Goal: Task Accomplishment & Management: Complete application form

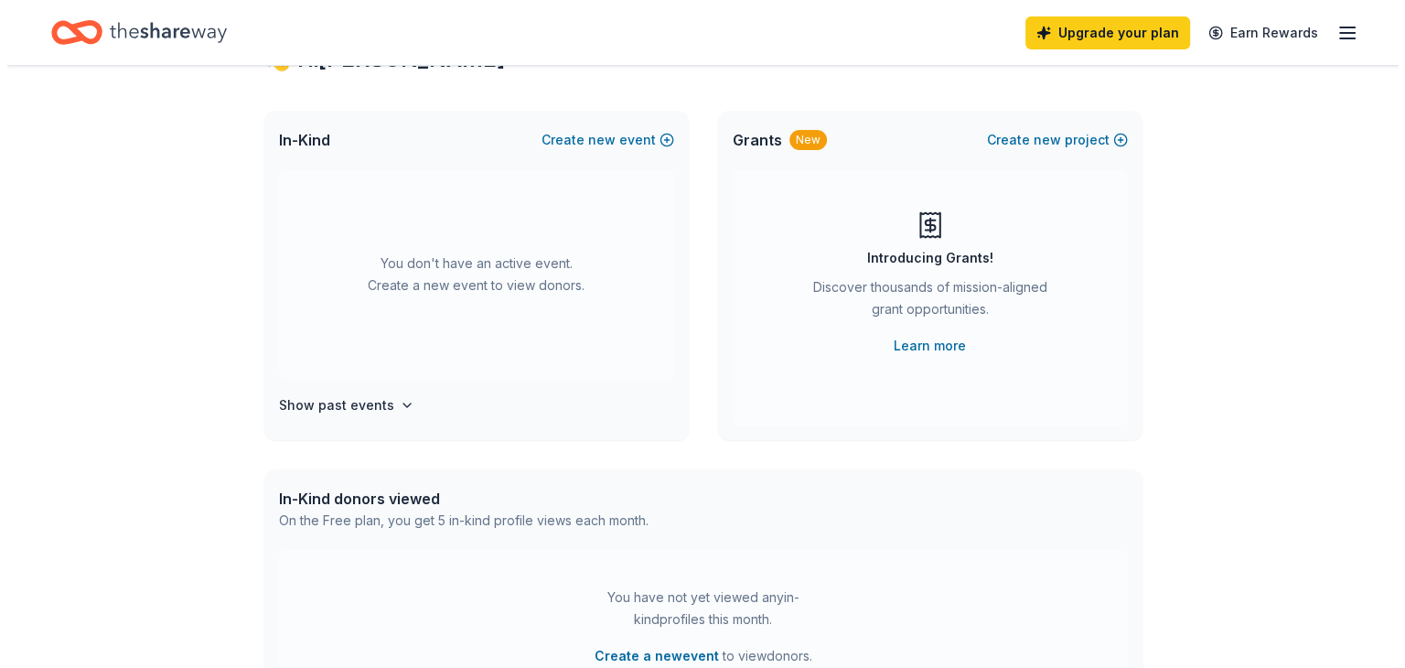
scroll to position [80, 0]
click at [611, 128] on button "Create new event" at bounding box center [600, 139] width 133 height 22
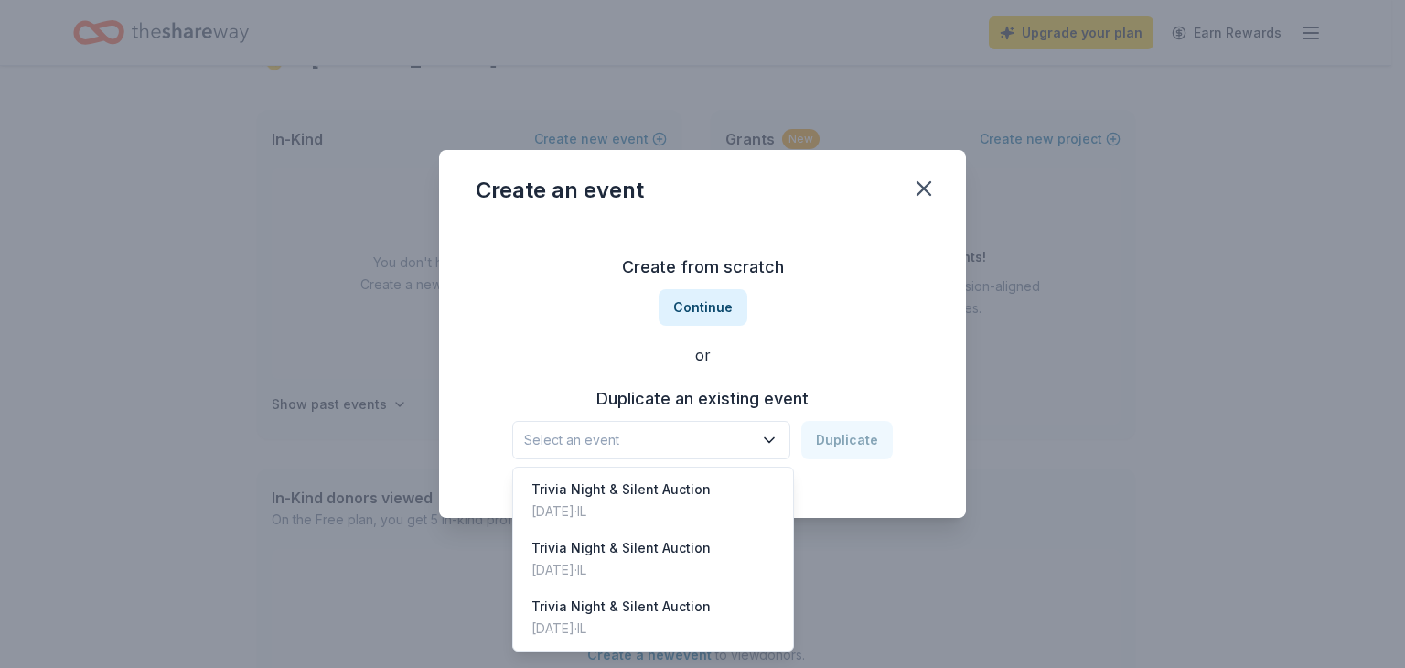
click at [764, 447] on icon "button" at bounding box center [769, 440] width 18 height 18
click at [721, 494] on div "Trivia Night & Silent Auction Mar 08, 2025 · IL" at bounding box center [653, 500] width 273 height 59
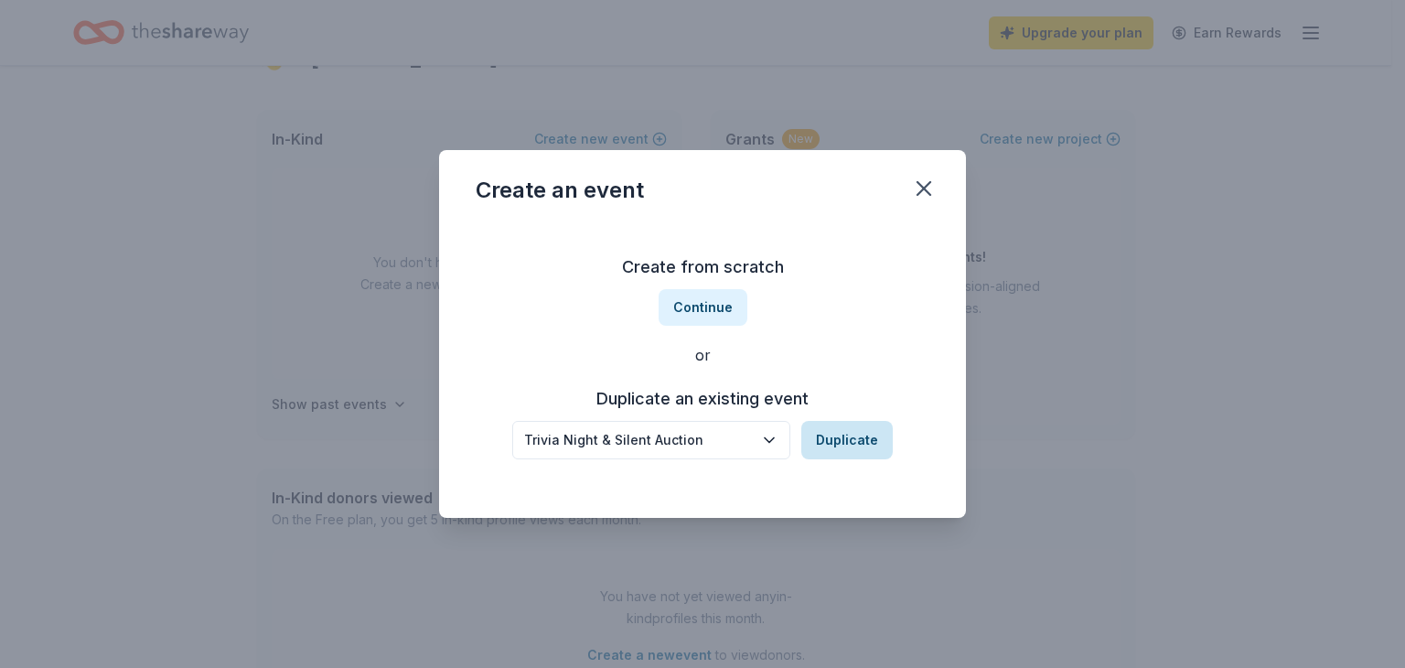
click at [845, 455] on button "Duplicate" at bounding box center [846, 440] width 91 height 38
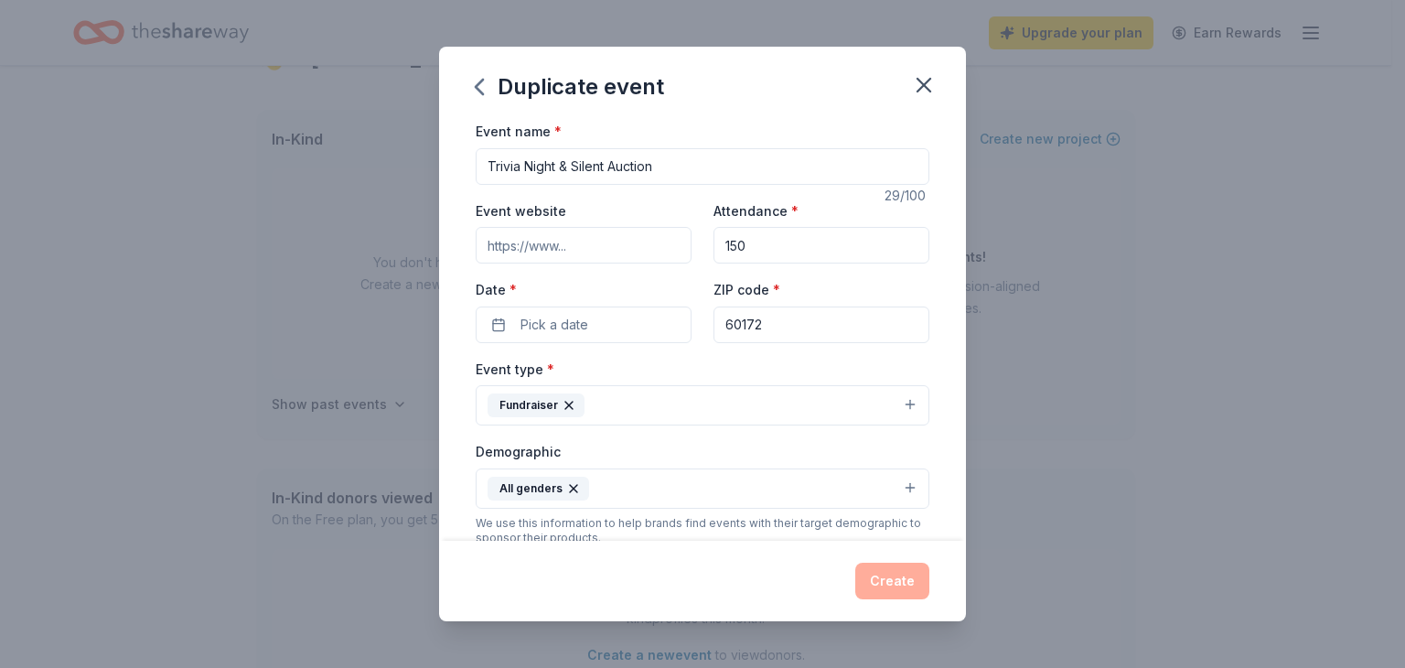
click at [595, 249] on input "Event website" at bounding box center [584, 245] width 216 height 37
click at [593, 337] on button "Pick a date" at bounding box center [584, 324] width 216 height 37
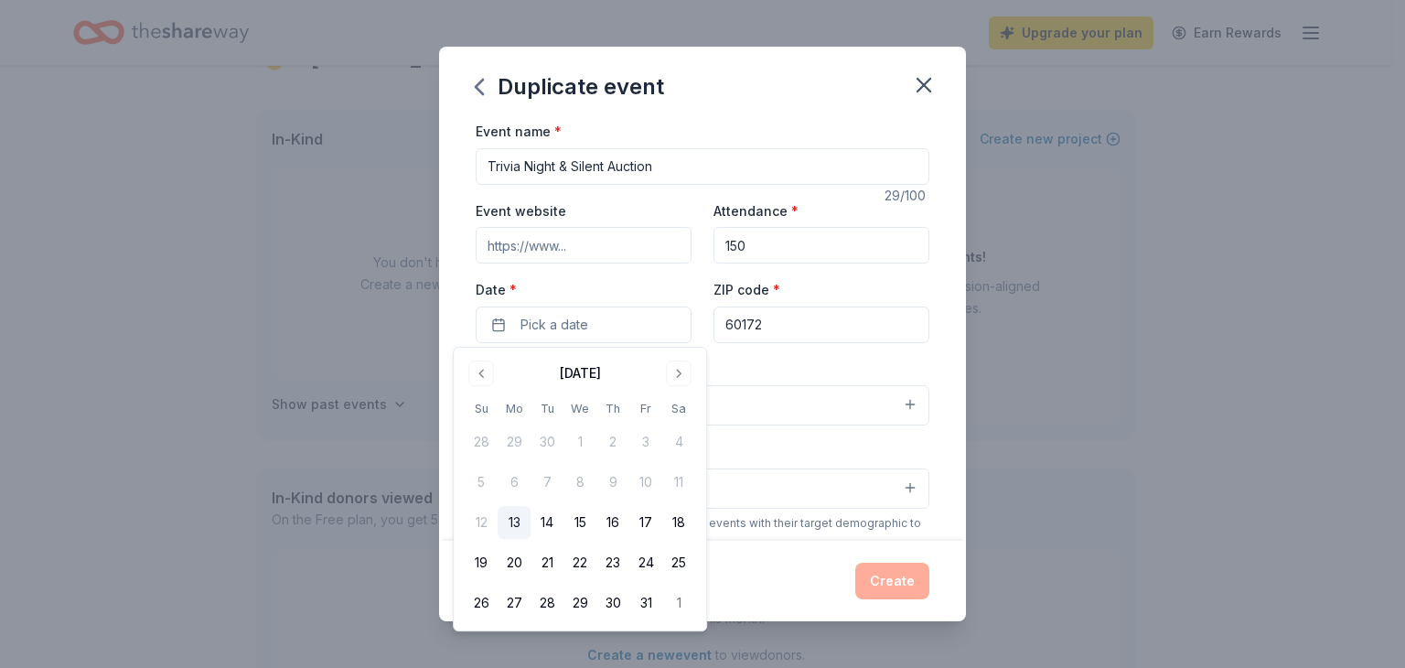
click at [663, 372] on div "October 2025" at bounding box center [580, 372] width 230 height 26
drag, startPoint x: 663, startPoint y: 372, endPoint x: 673, endPoint y: 371, distance: 10.1
click at [673, 371] on div "October 2025" at bounding box center [580, 372] width 230 height 26
click at [673, 371] on button "Go to next month" at bounding box center [679, 373] width 26 height 26
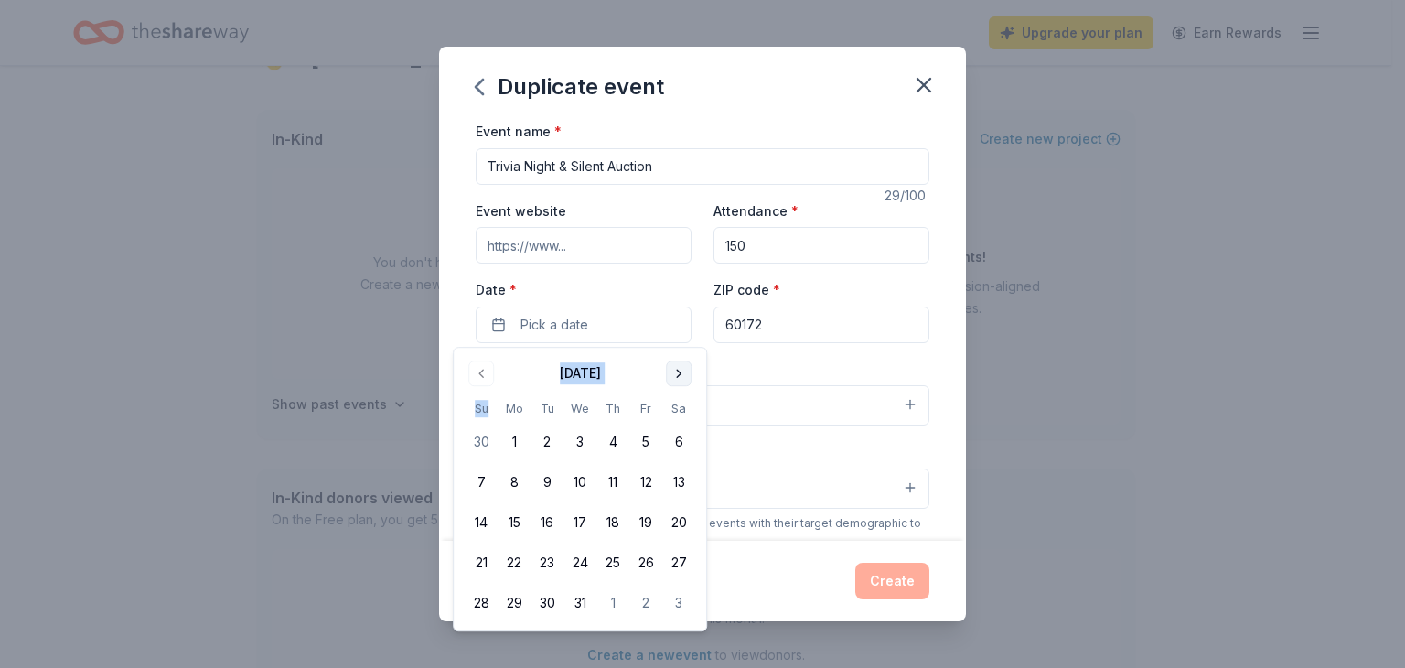
click at [673, 371] on button "Go to next month" at bounding box center [679, 373] width 26 height 26
click at [484, 381] on button "Go to previous month" at bounding box center [481, 373] width 26 height 26
click at [681, 560] on button "28" at bounding box center [678, 562] width 33 height 33
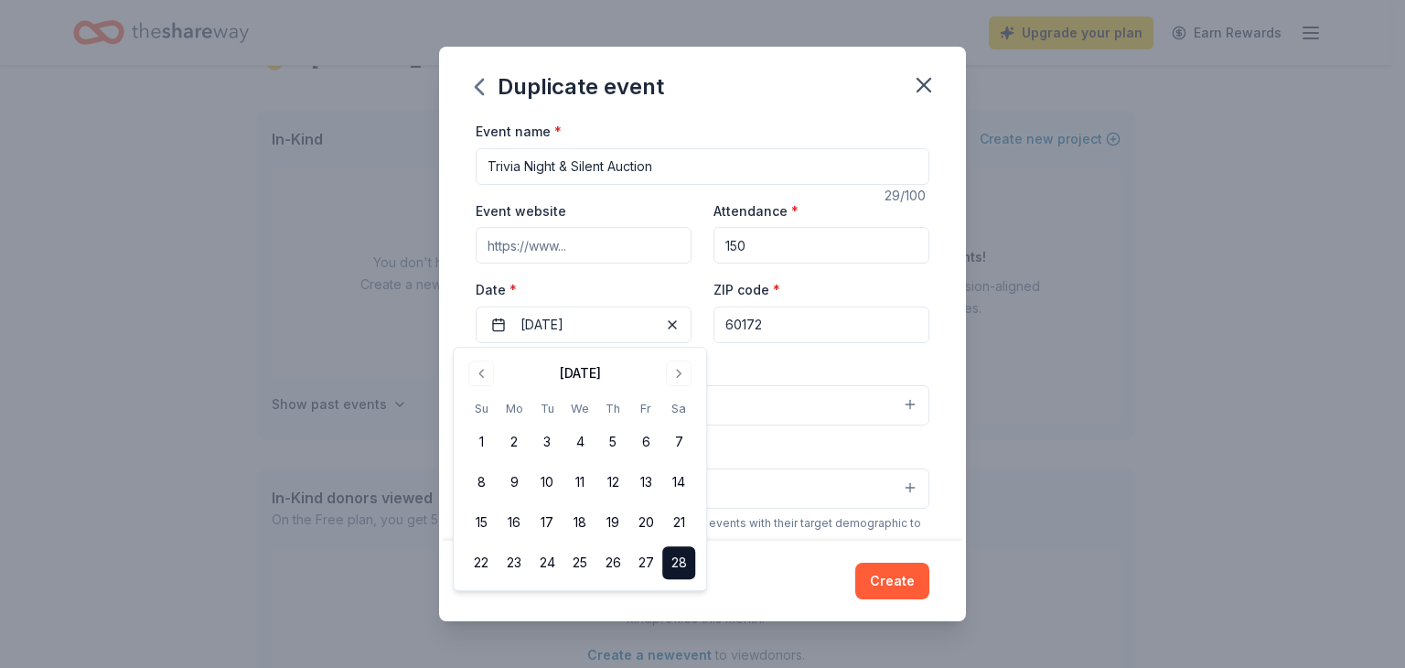
click at [823, 362] on div "Event type * Fundraiser" at bounding box center [703, 392] width 454 height 69
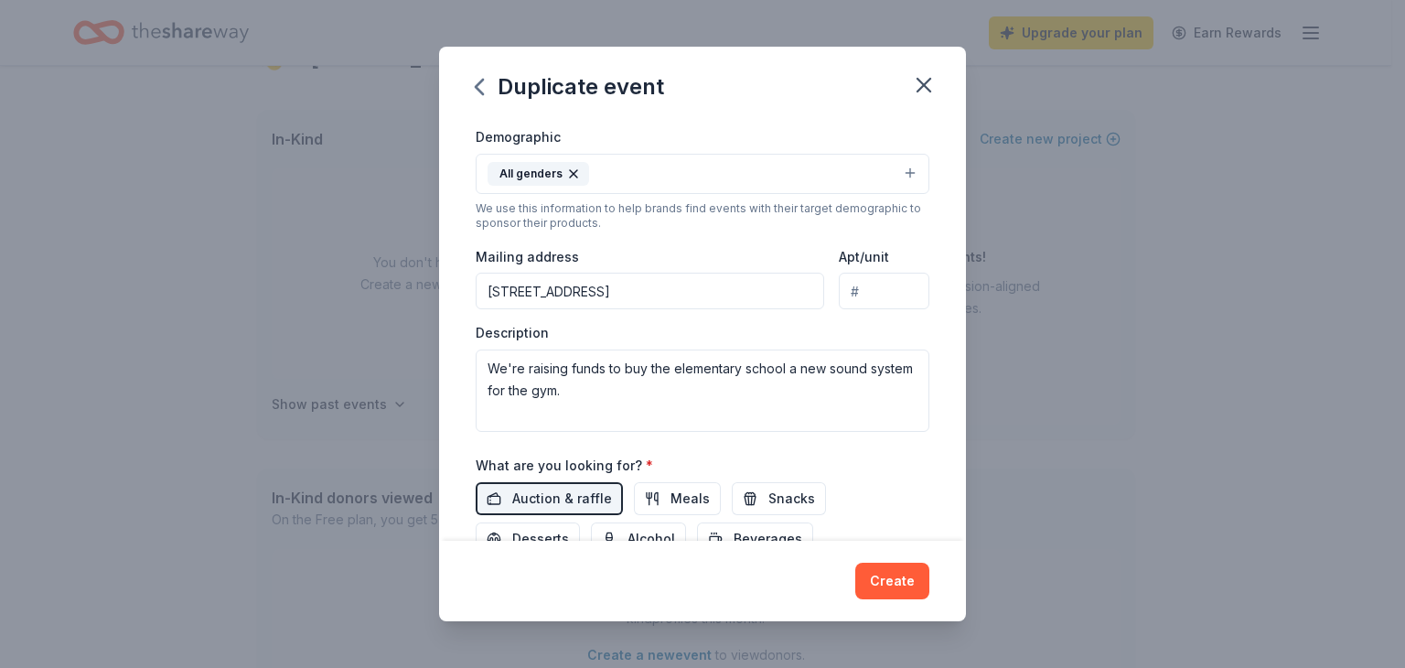
scroll to position [404, 0]
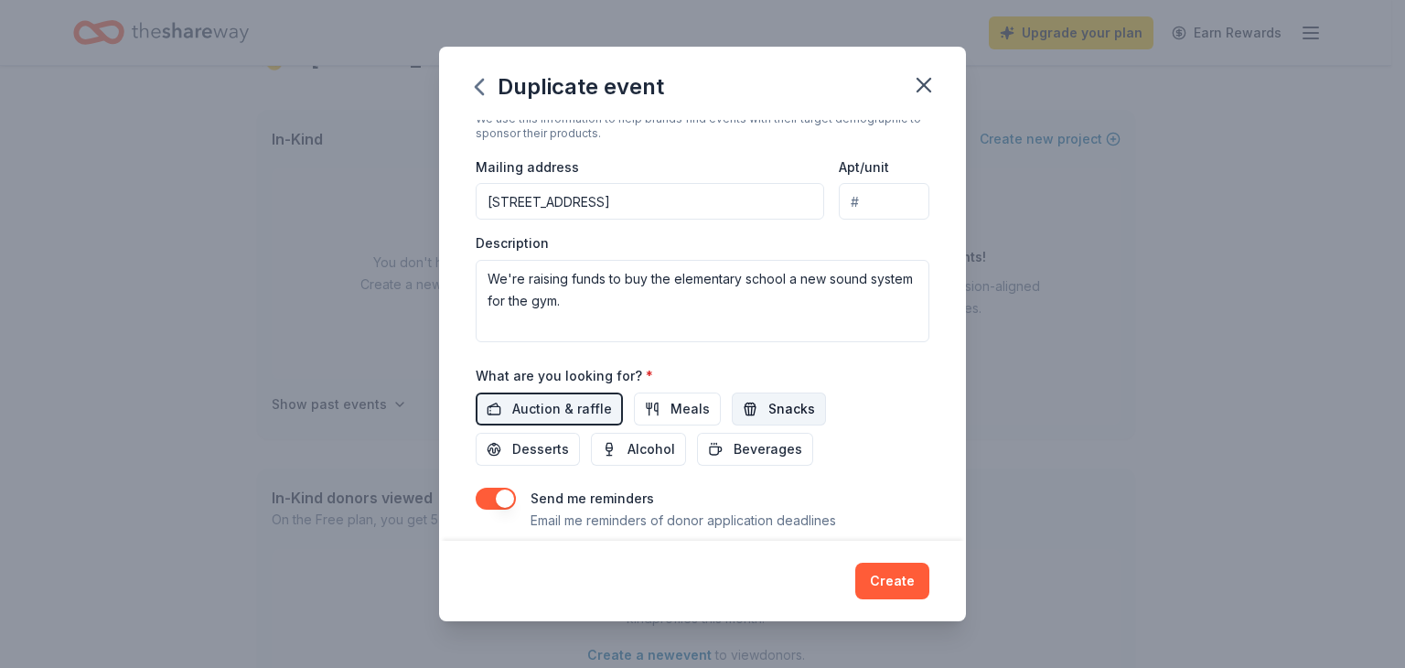
click at [787, 402] on span "Snacks" at bounding box center [791, 409] width 47 height 22
click at [552, 425] on div "Auction & raffle Meals Snacks Desserts Alcohol Beverages" at bounding box center [703, 428] width 454 height 73
click at [541, 444] on span "Desserts" at bounding box center [540, 449] width 57 height 22
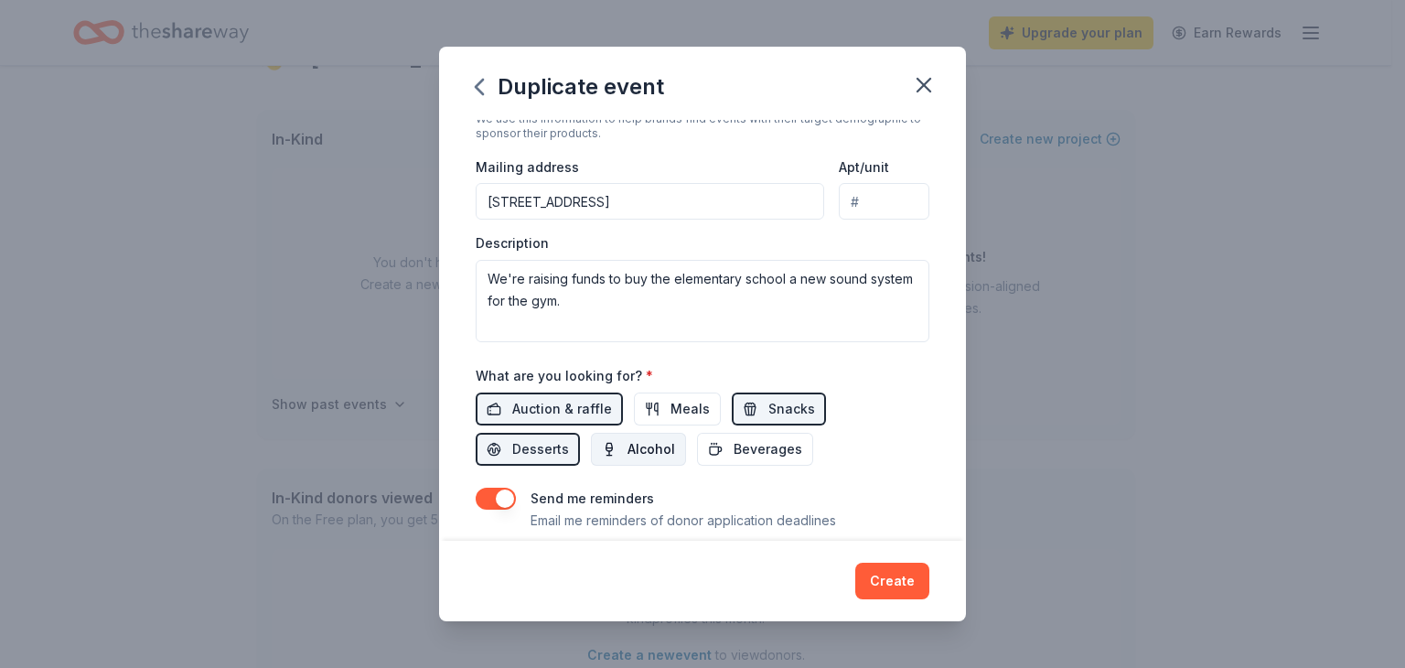
click at [633, 445] on span "Alcohol" at bounding box center [651, 449] width 48 height 22
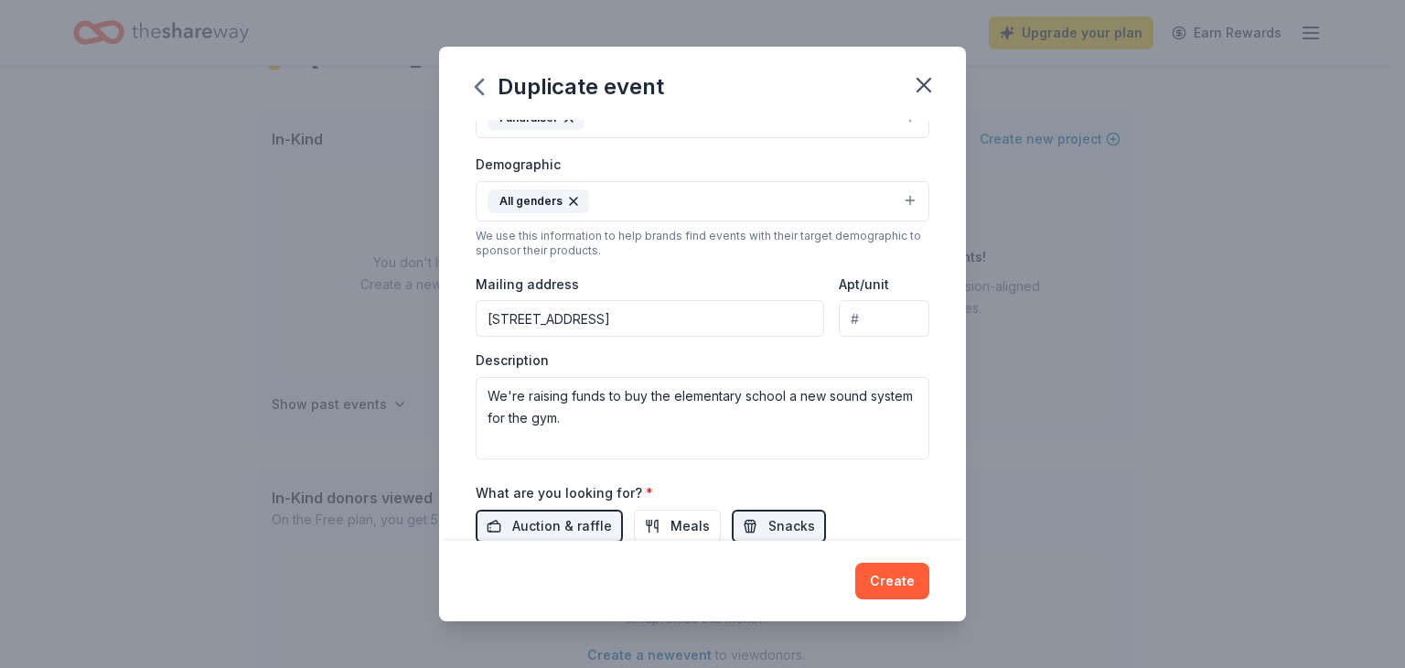
scroll to position [284, 0]
click at [603, 425] on textarea "We're raising funds to buy the elementary school a new sound system for the gym." at bounding box center [703, 421] width 454 height 82
drag, startPoint x: 603, startPoint y: 425, endPoint x: 526, endPoint y: 403, distance: 79.9
click at [526, 403] on textarea "We're raising funds to buy the elementary school a new sound system for the gym." at bounding box center [703, 421] width 454 height 82
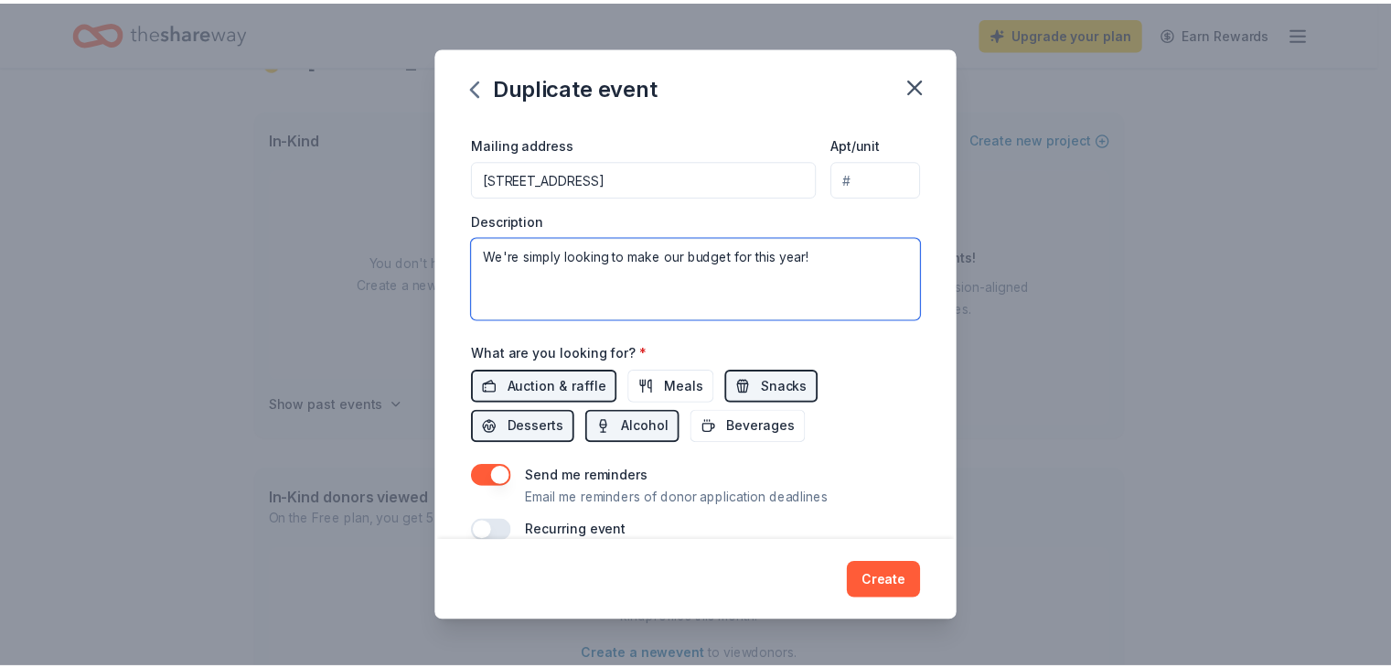
scroll to position [658, 0]
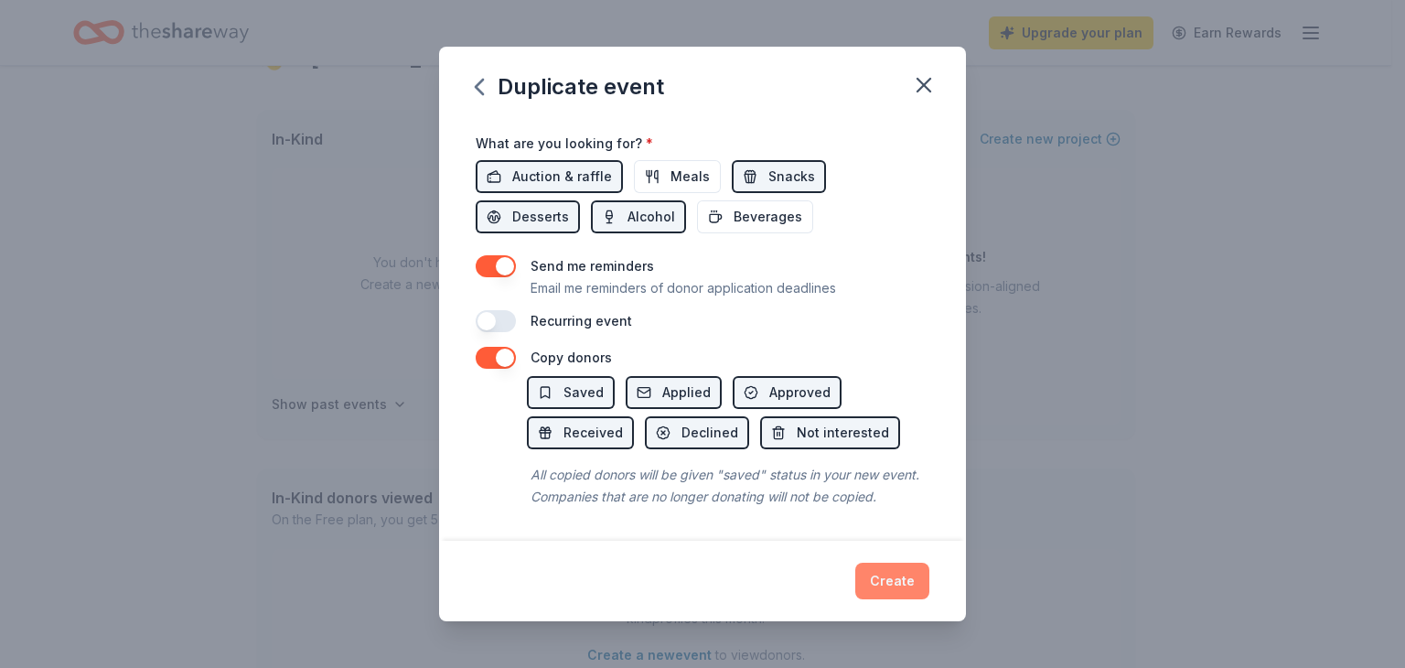
type textarea "We're simply looking to make our budget for this year!"
click at [886, 573] on button "Create" at bounding box center [892, 581] width 74 height 37
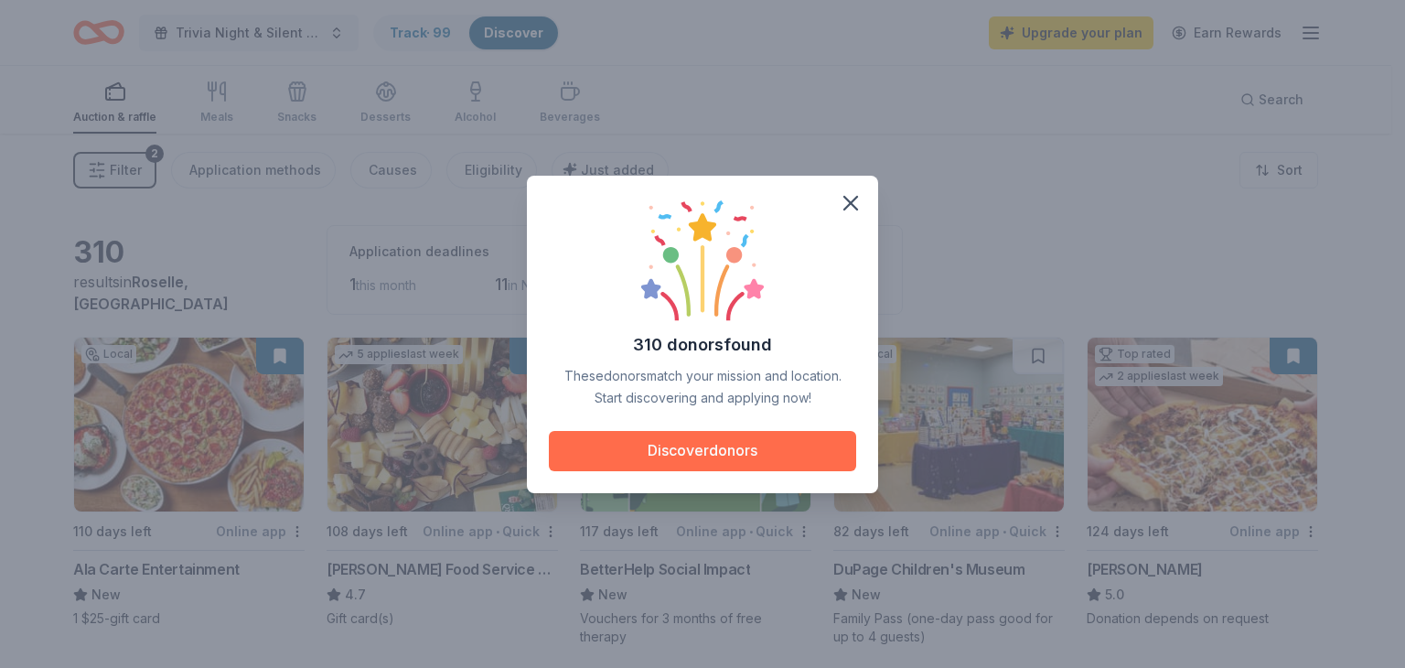
click at [751, 438] on button "Discover donors" at bounding box center [702, 451] width 307 height 40
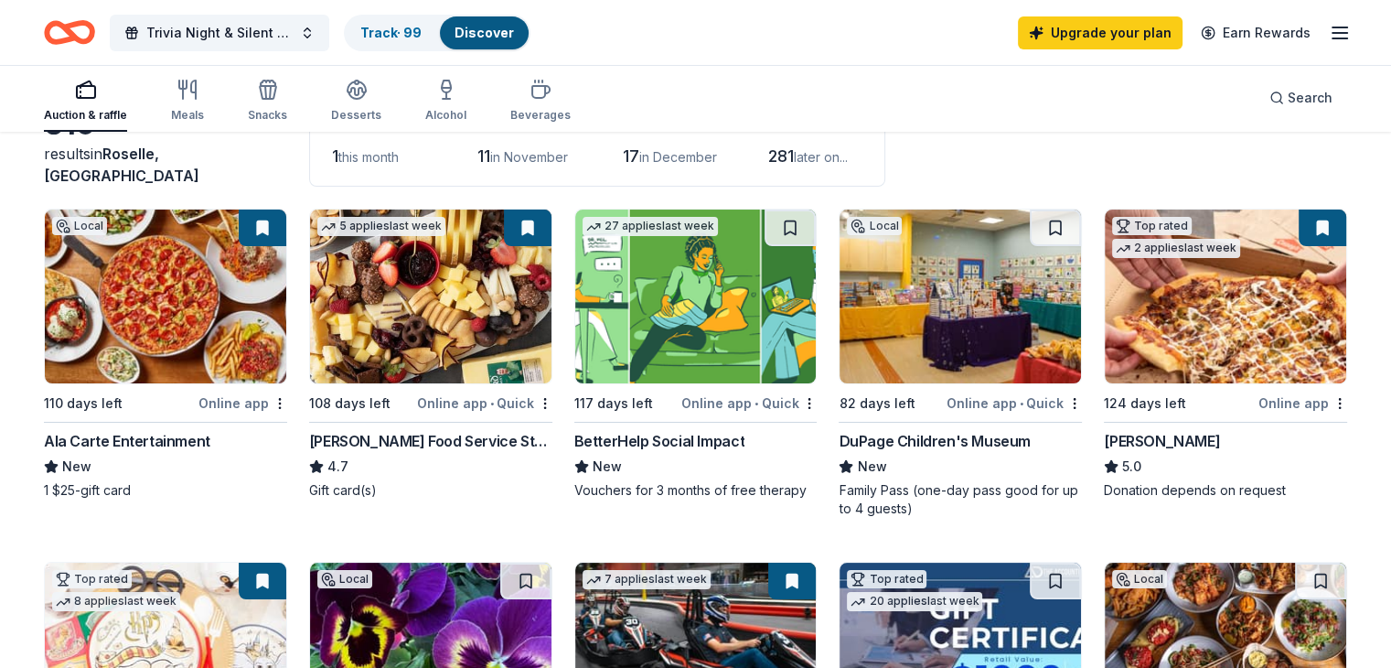
scroll to position [149, 0]
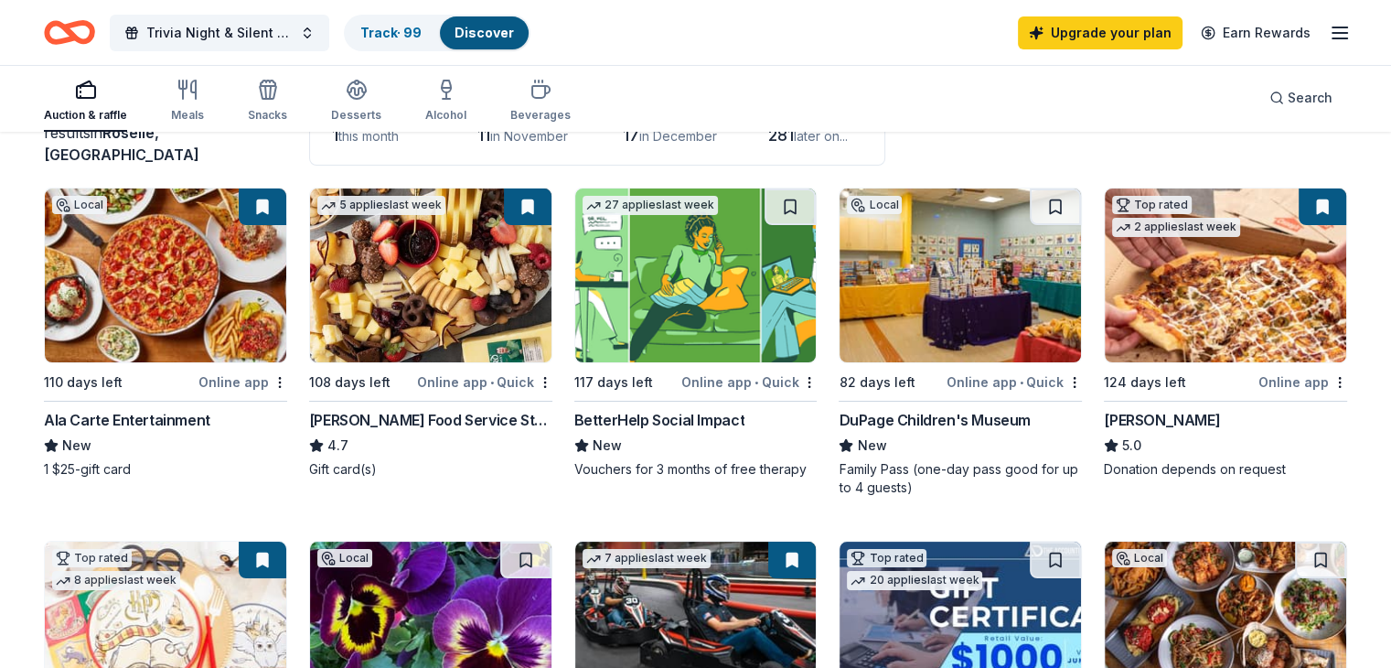
click at [203, 422] on div "Ala Carte Entertainment" at bounding box center [127, 420] width 166 height 22
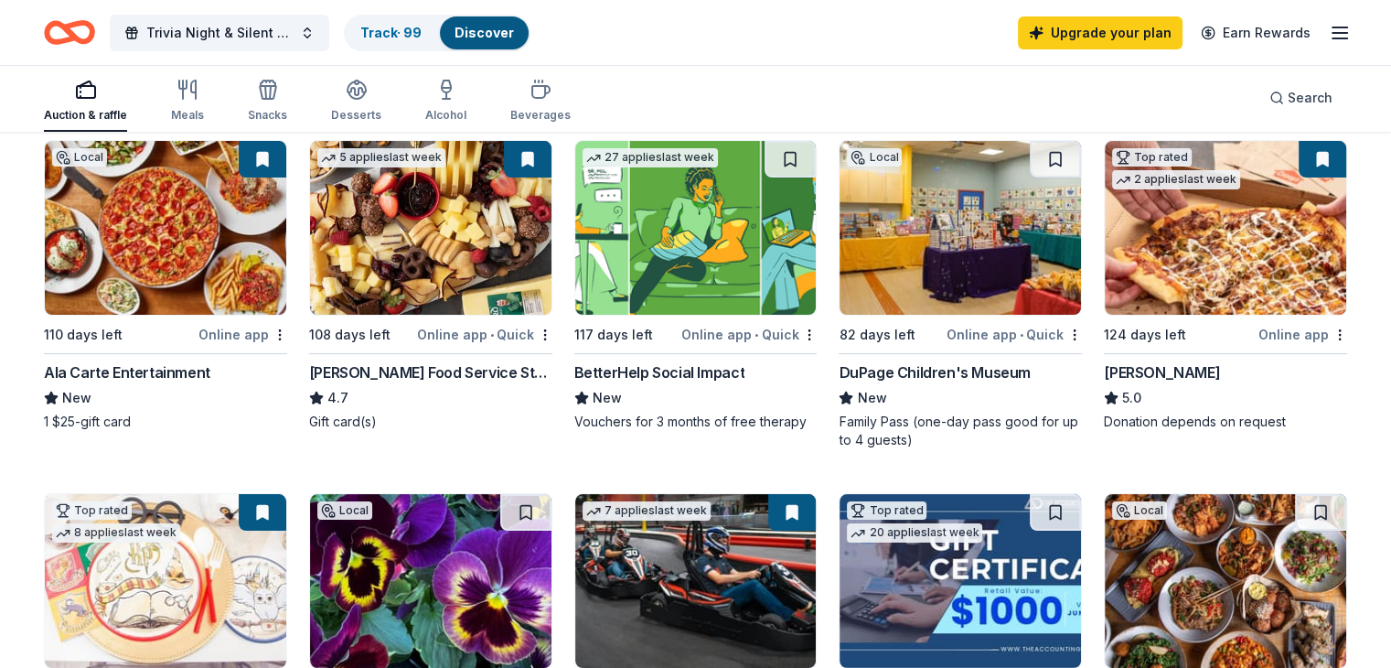
scroll to position [198, 0]
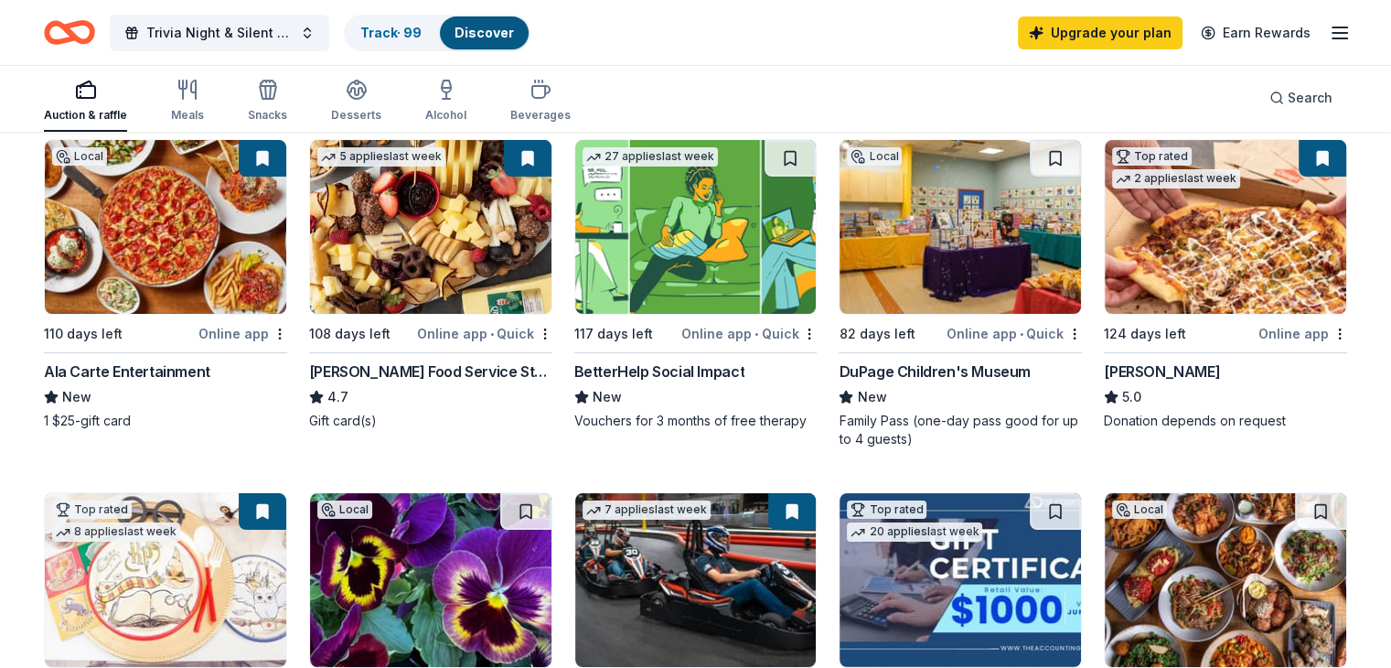
click at [434, 367] on div "Gordon Food Service Store" at bounding box center [430, 371] width 243 height 22
click at [922, 368] on div "DuPage Children's Museum" at bounding box center [934, 371] width 191 height 22
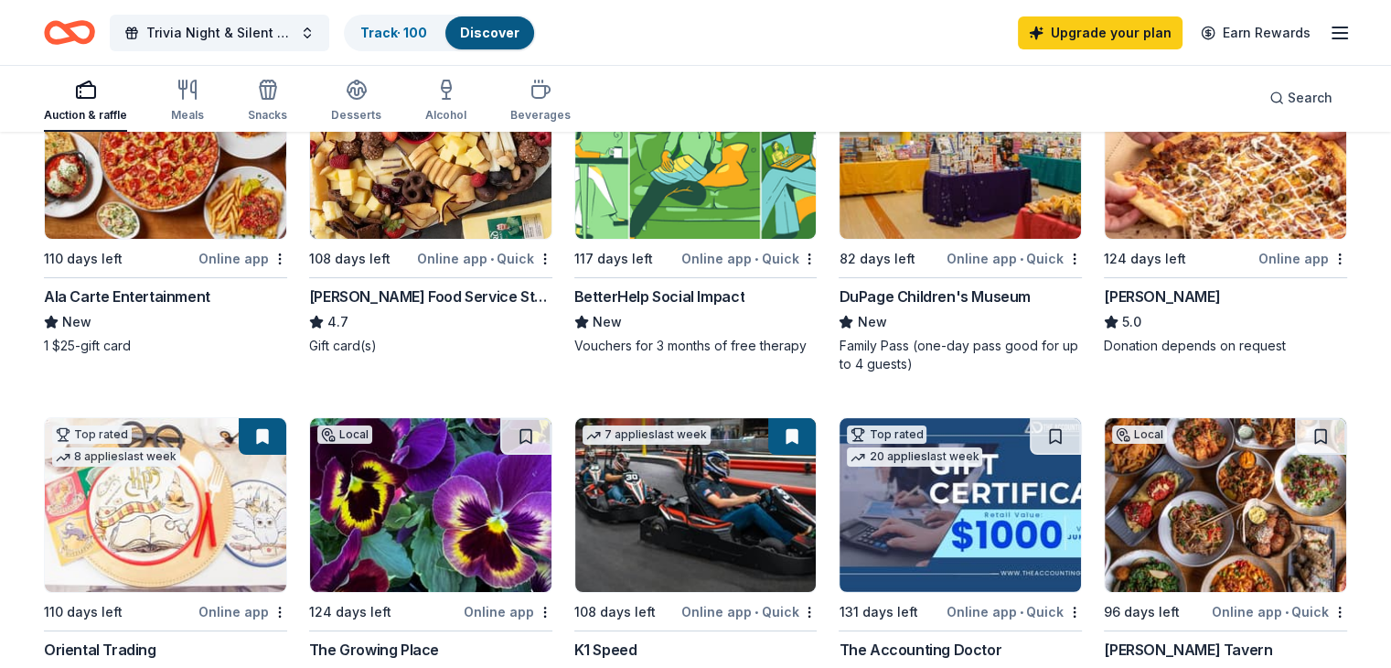
scroll to position [278, 0]
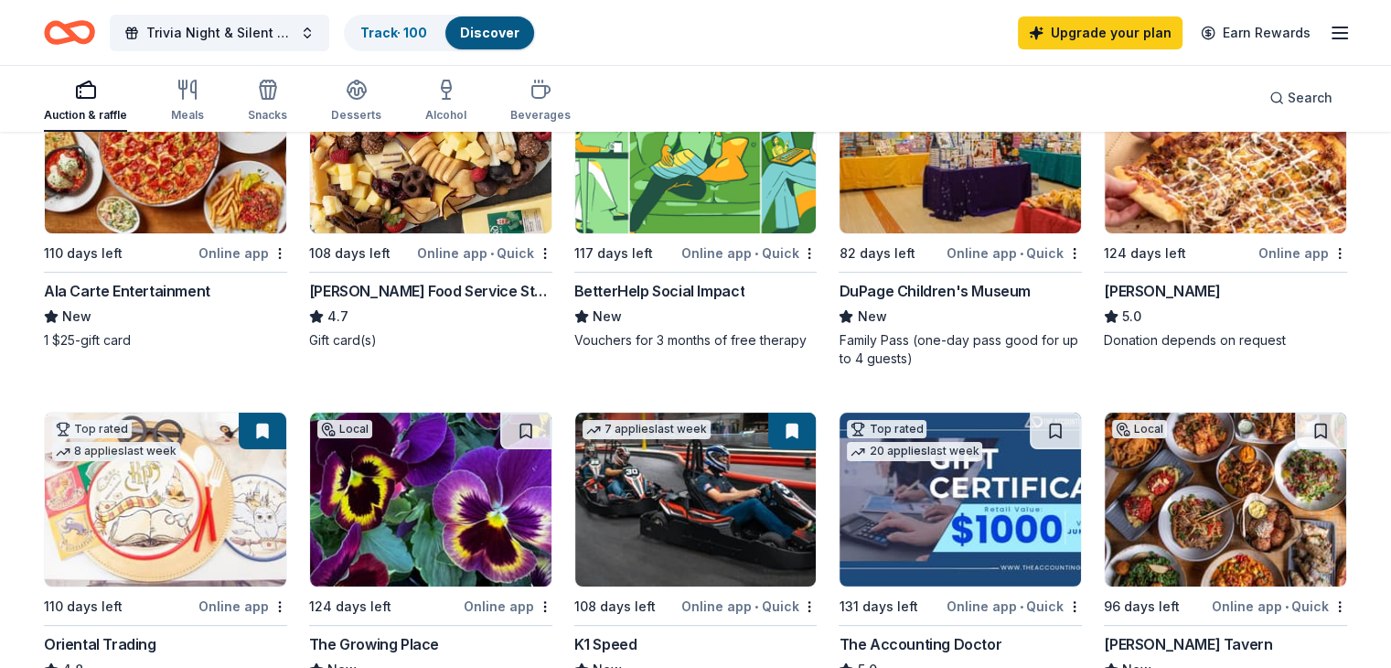
click at [1118, 290] on div "Casey's" at bounding box center [1162, 291] width 116 height 22
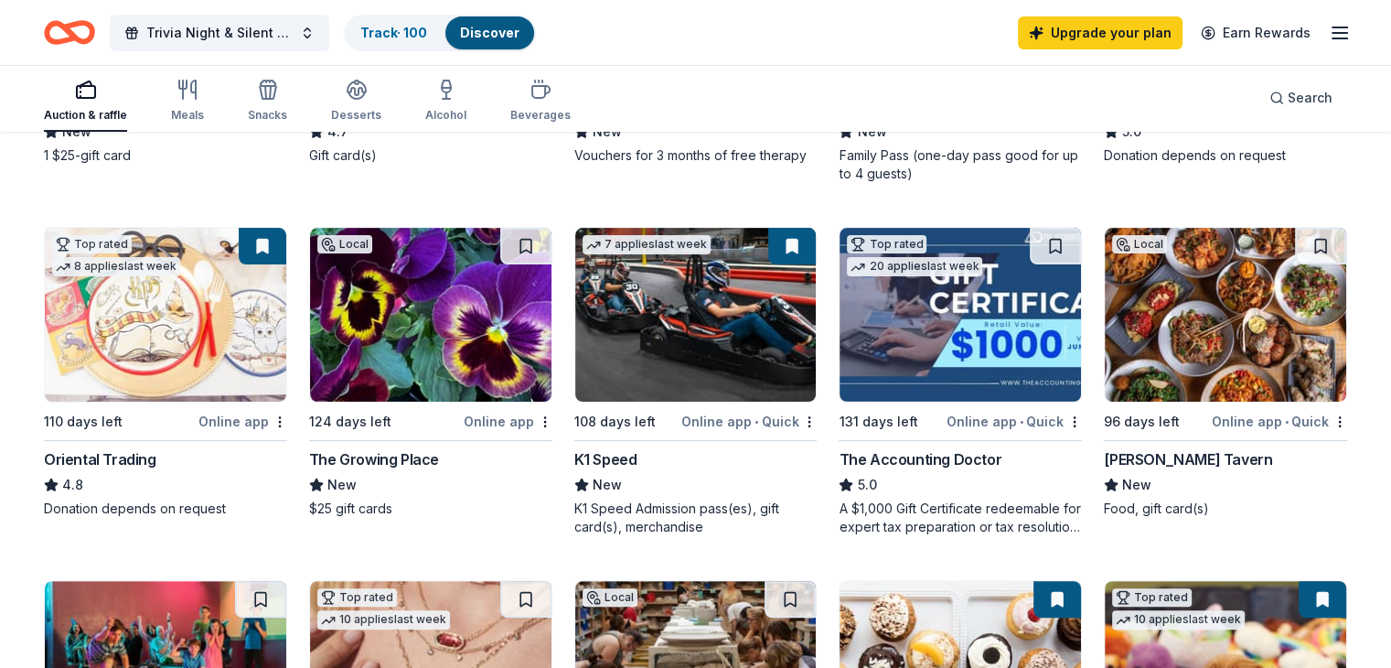
click at [609, 448] on div "K1 Speed" at bounding box center [605, 459] width 63 height 22
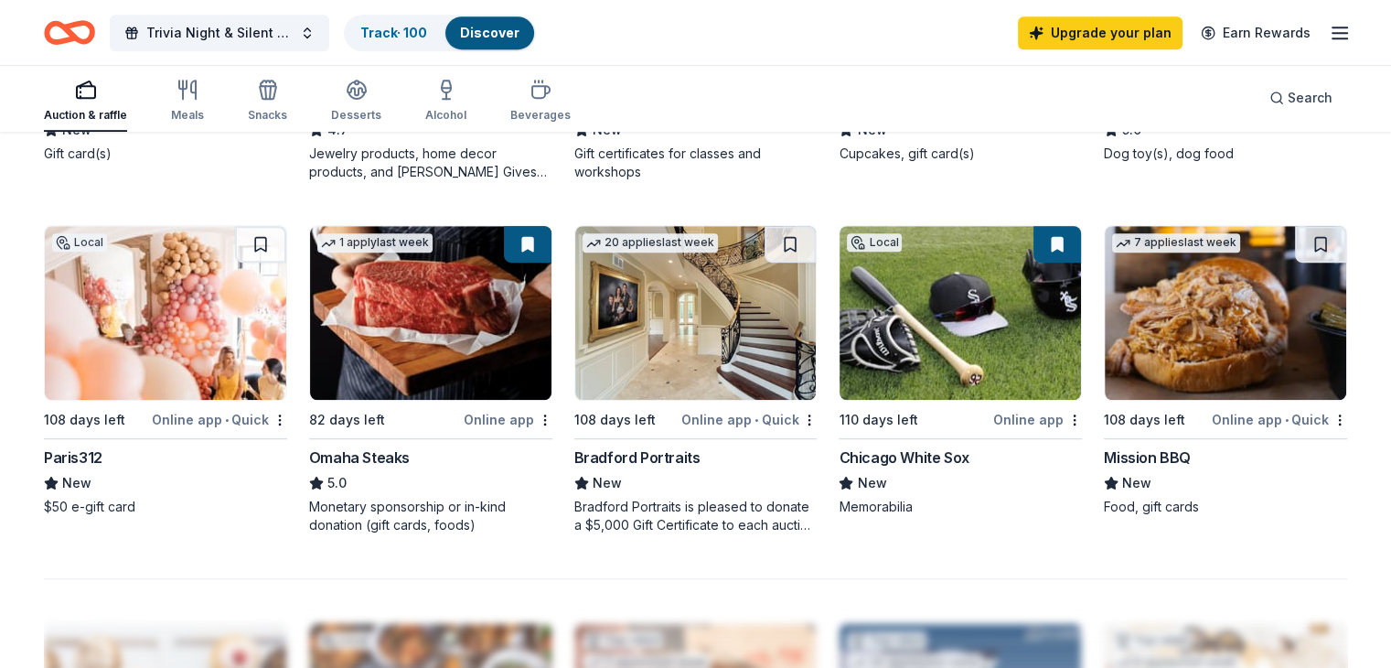
scroll to position [1173, 0]
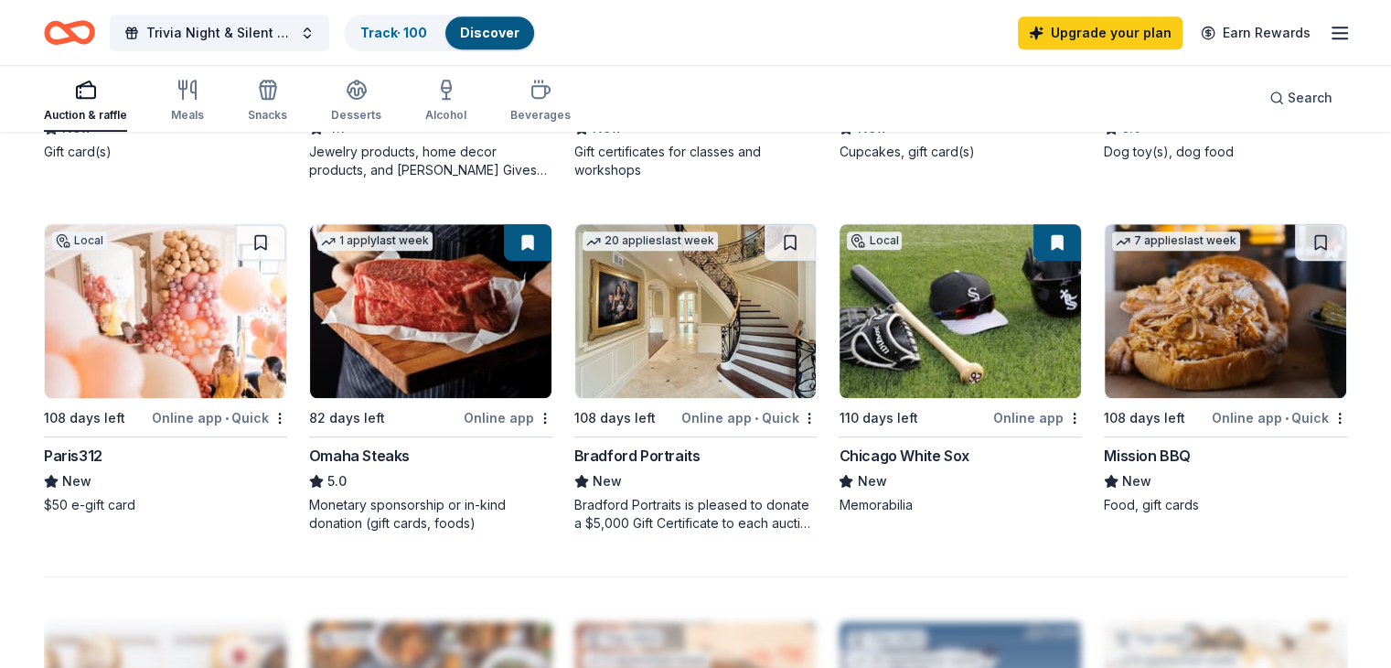
click at [874, 440] on div "Local 110 days left Online app Chicago White Sox New Memorabilia" at bounding box center [960, 368] width 243 height 291
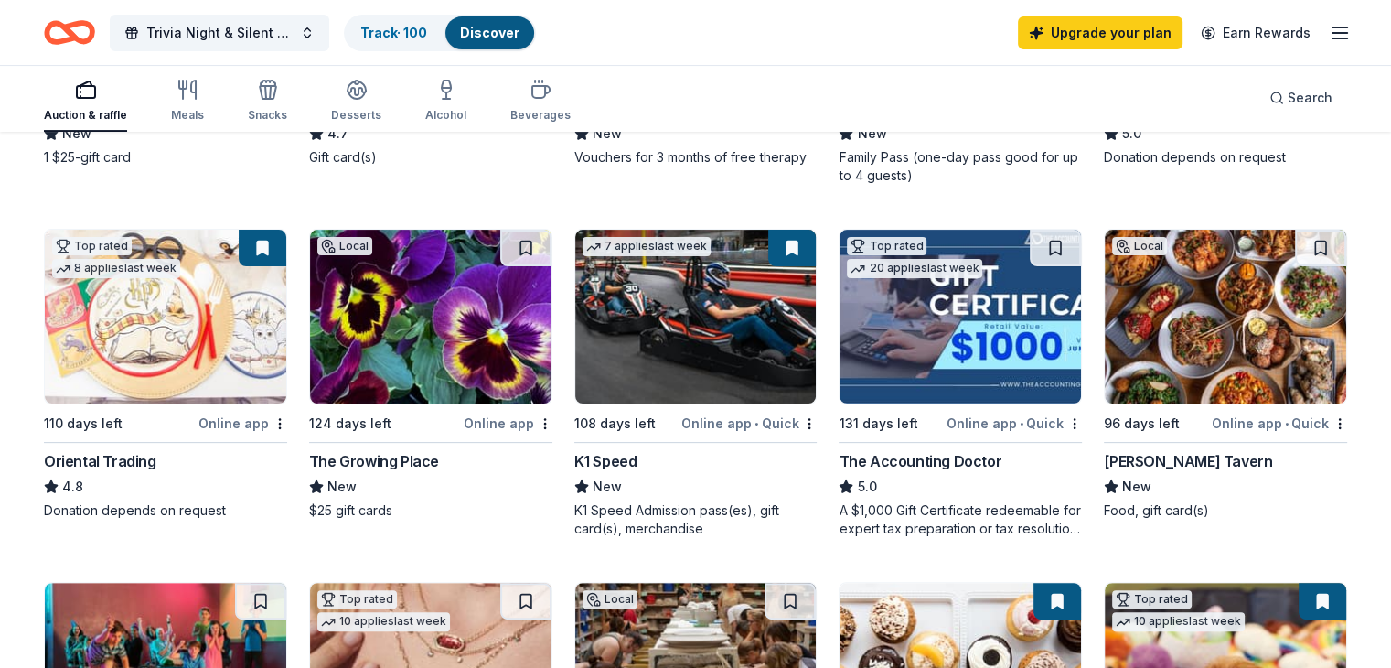
scroll to position [0, 0]
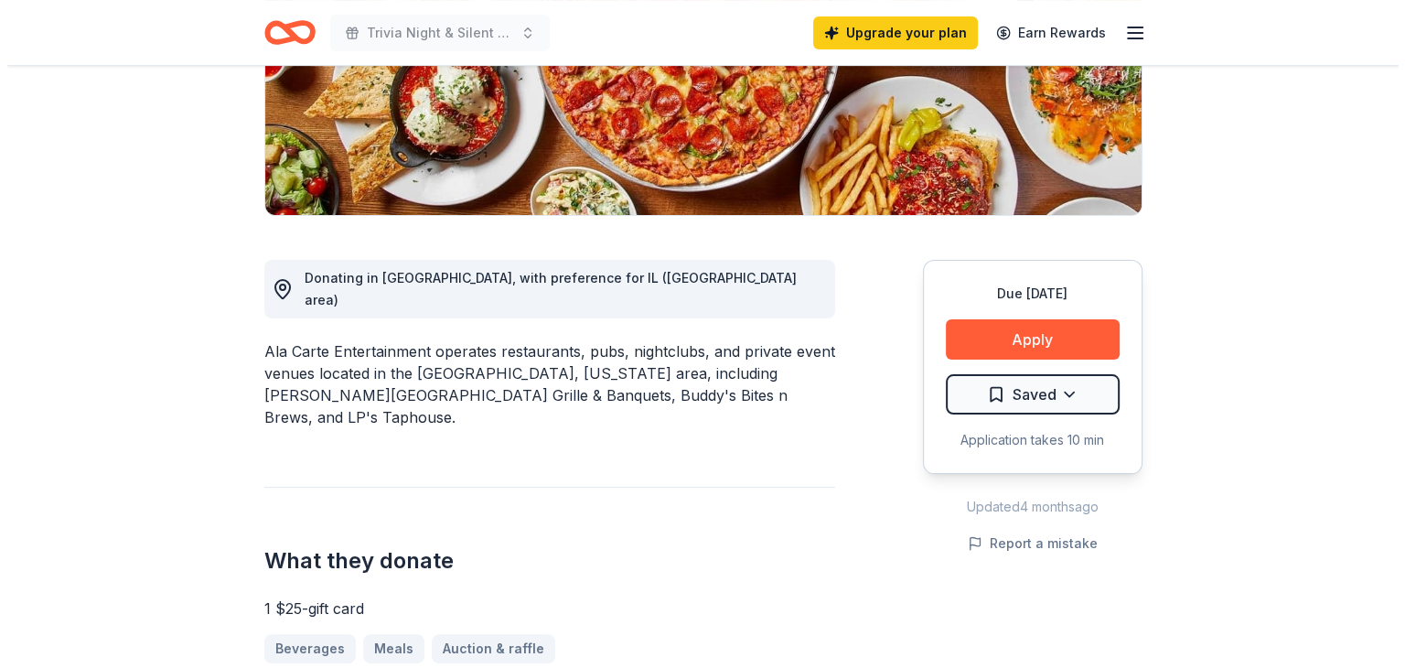
scroll to position [342, 0]
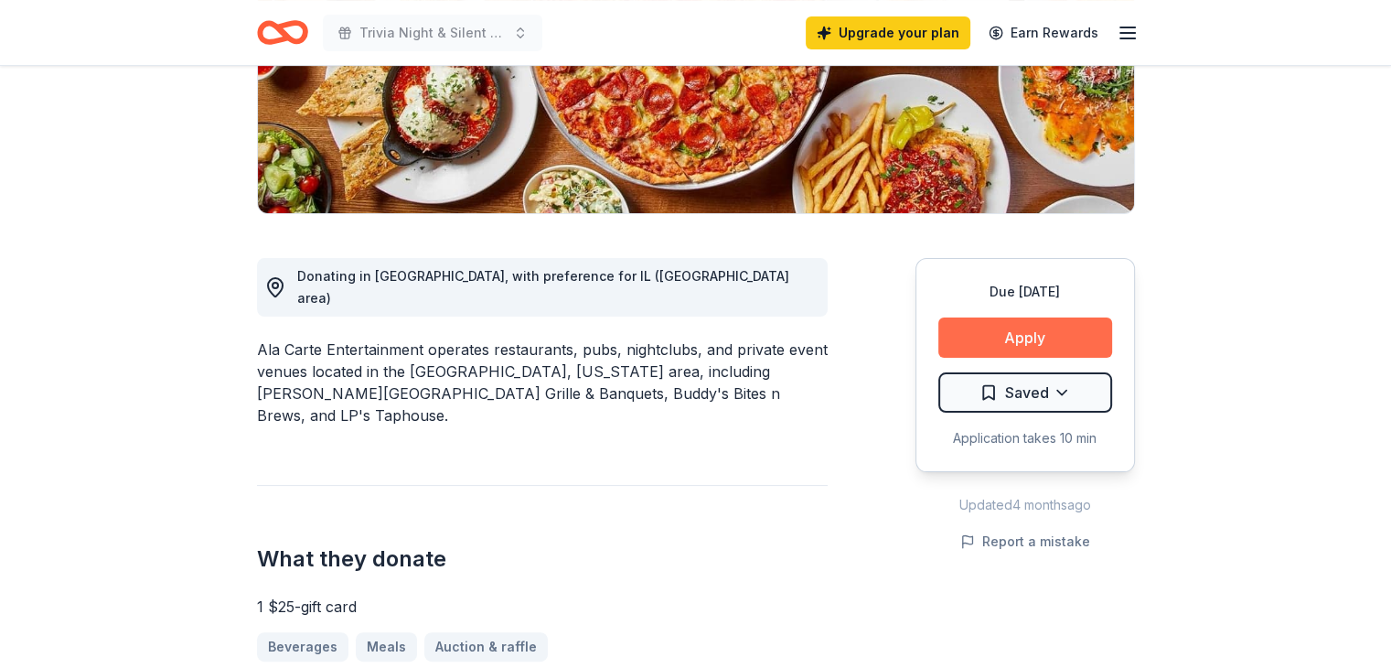
click at [1041, 328] on button "Apply" at bounding box center [1025, 337] width 174 height 40
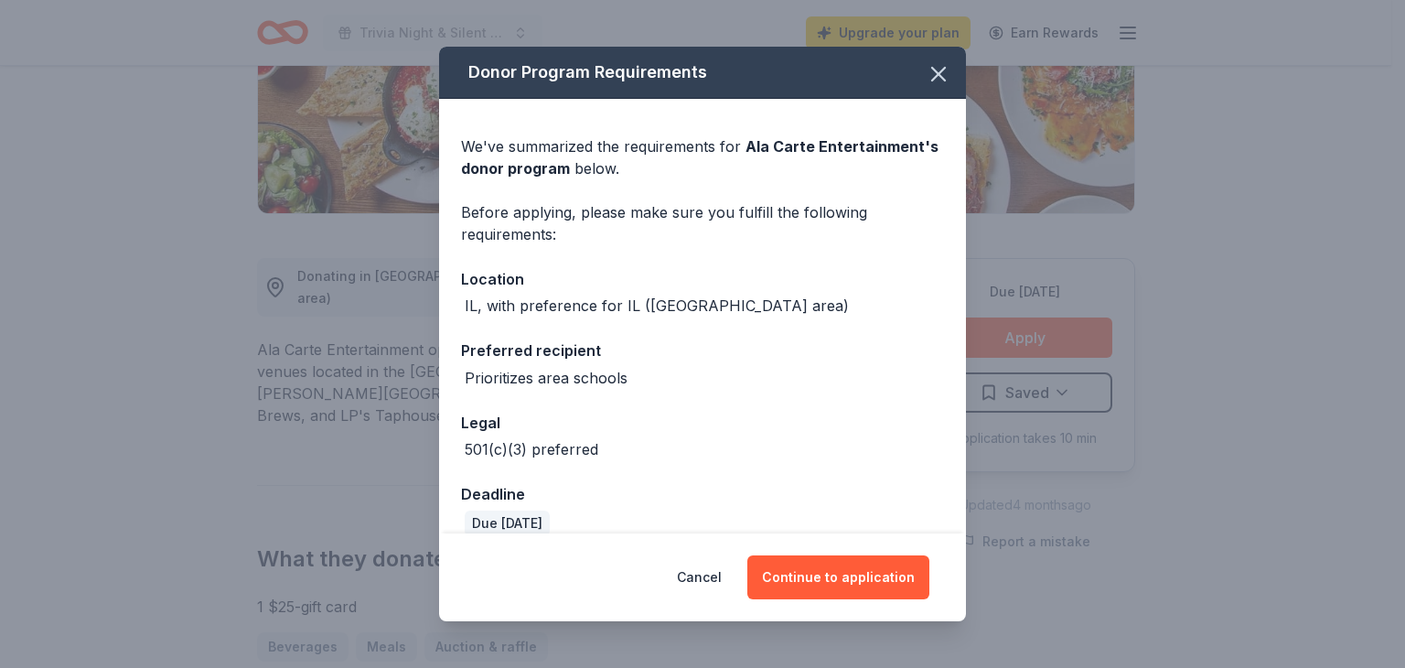
scroll to position [95, 0]
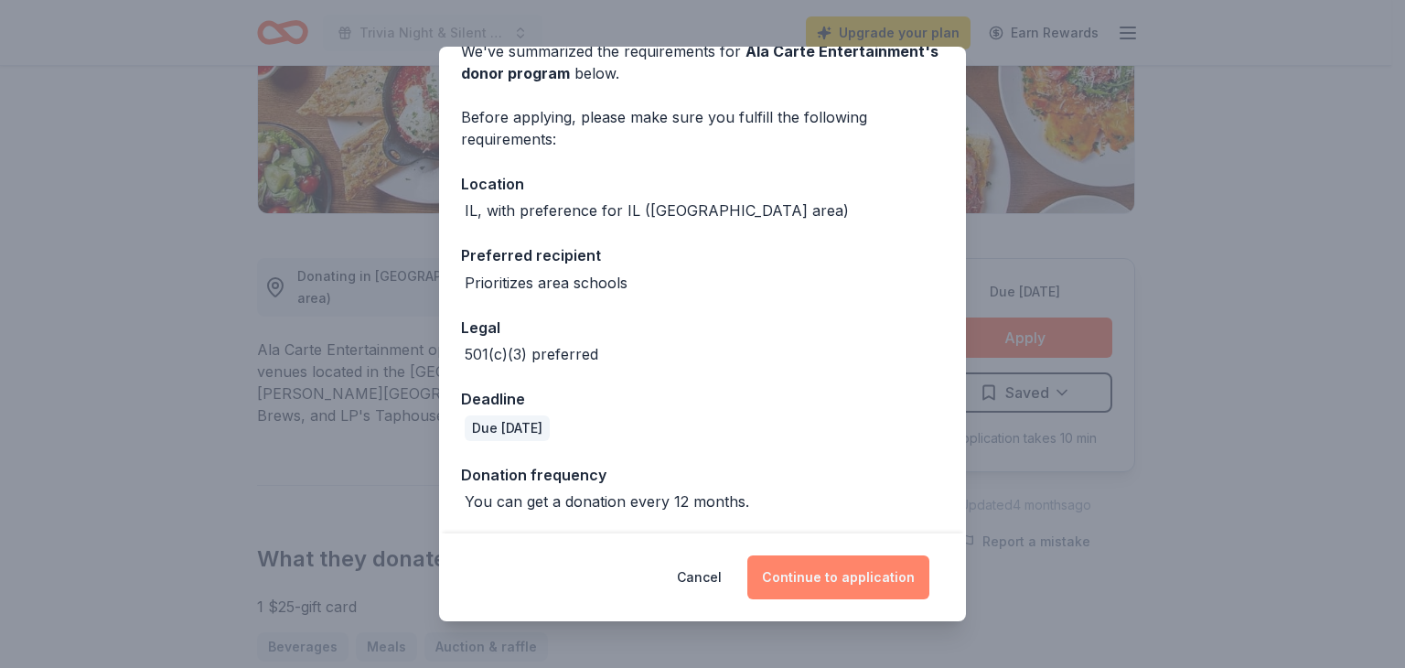
click at [823, 575] on button "Continue to application" at bounding box center [838, 577] width 182 height 44
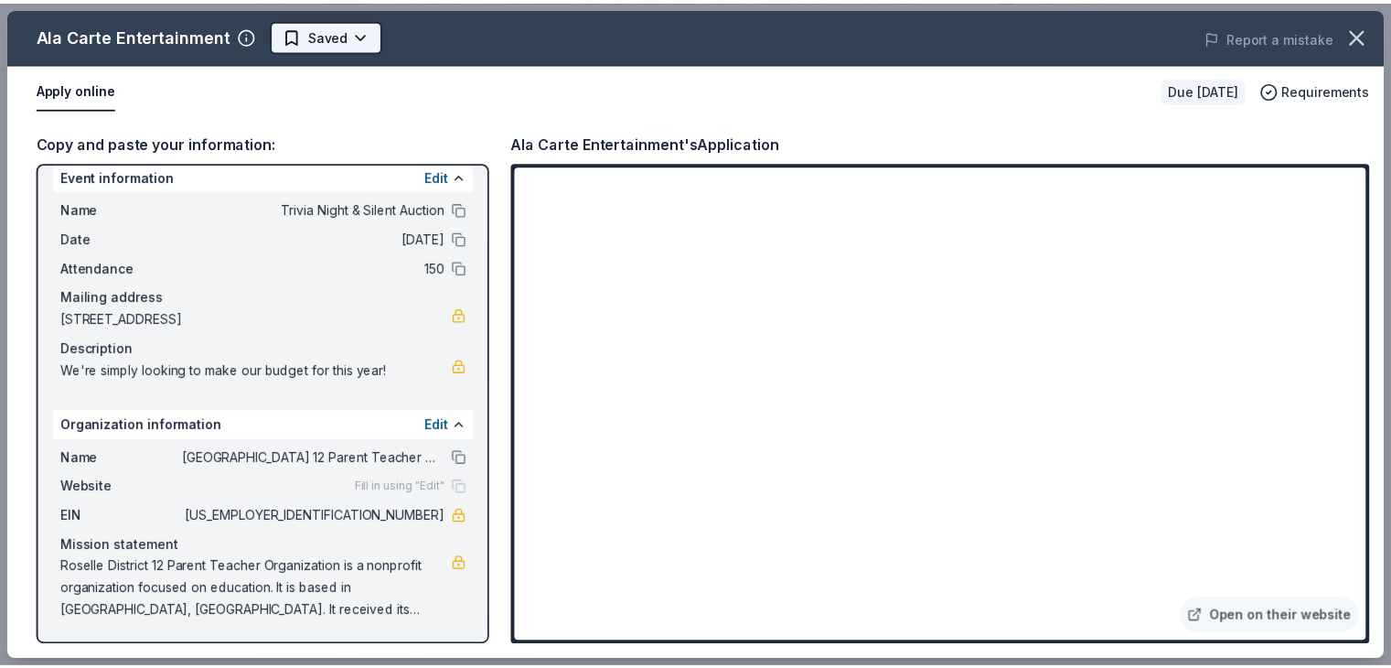
scroll to position [0, 0]
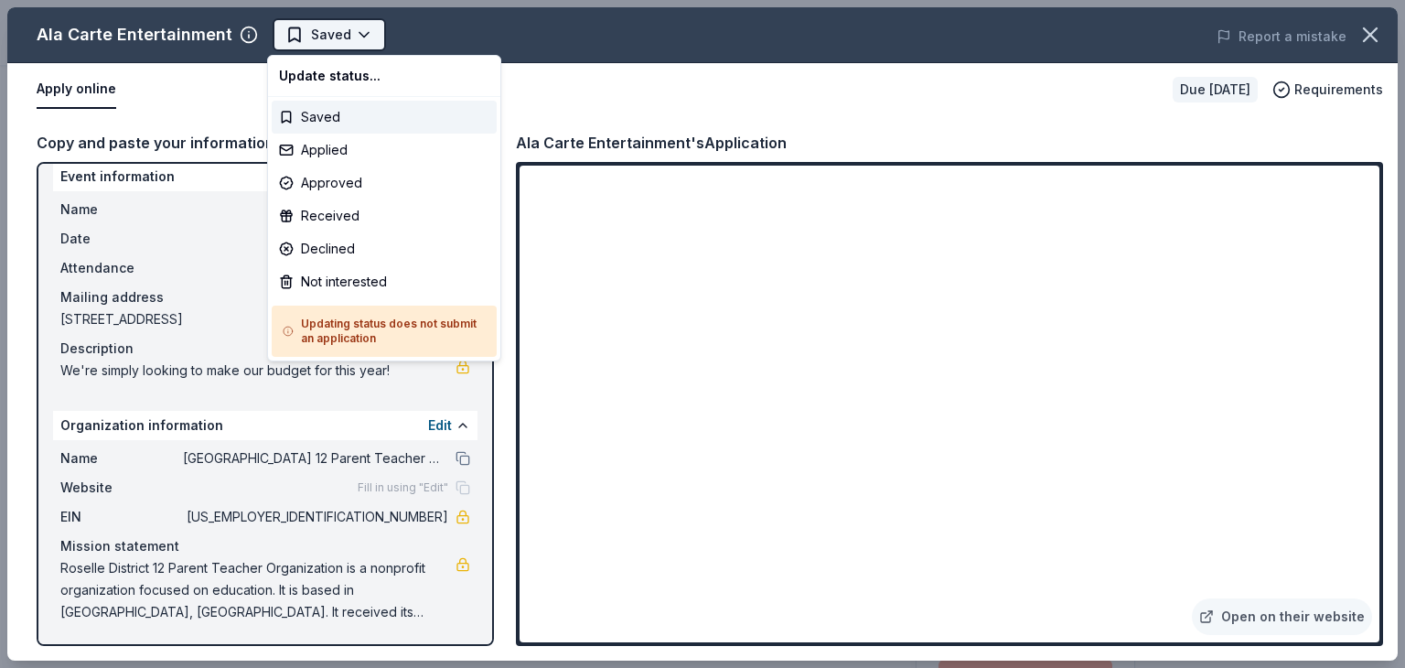
click at [353, 30] on body "Trivia Night & Silent Auction Saved Apply Due in 110 days Share Ala Carte Enter…" at bounding box center [695, 334] width 1391 height 668
click at [359, 159] on div "Applied" at bounding box center [384, 150] width 225 height 33
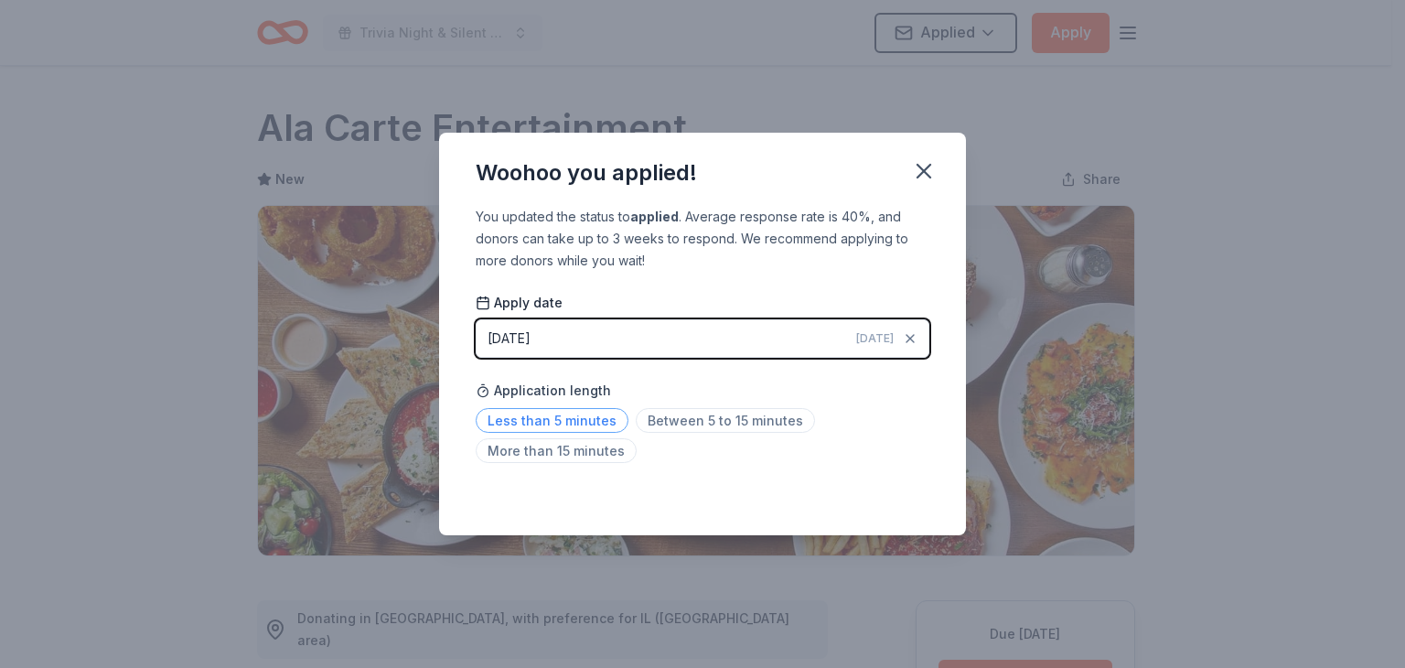
click at [585, 423] on span "Less than 5 minutes" at bounding box center [552, 420] width 153 height 25
click at [919, 168] on icon "button" at bounding box center [923, 171] width 13 height 13
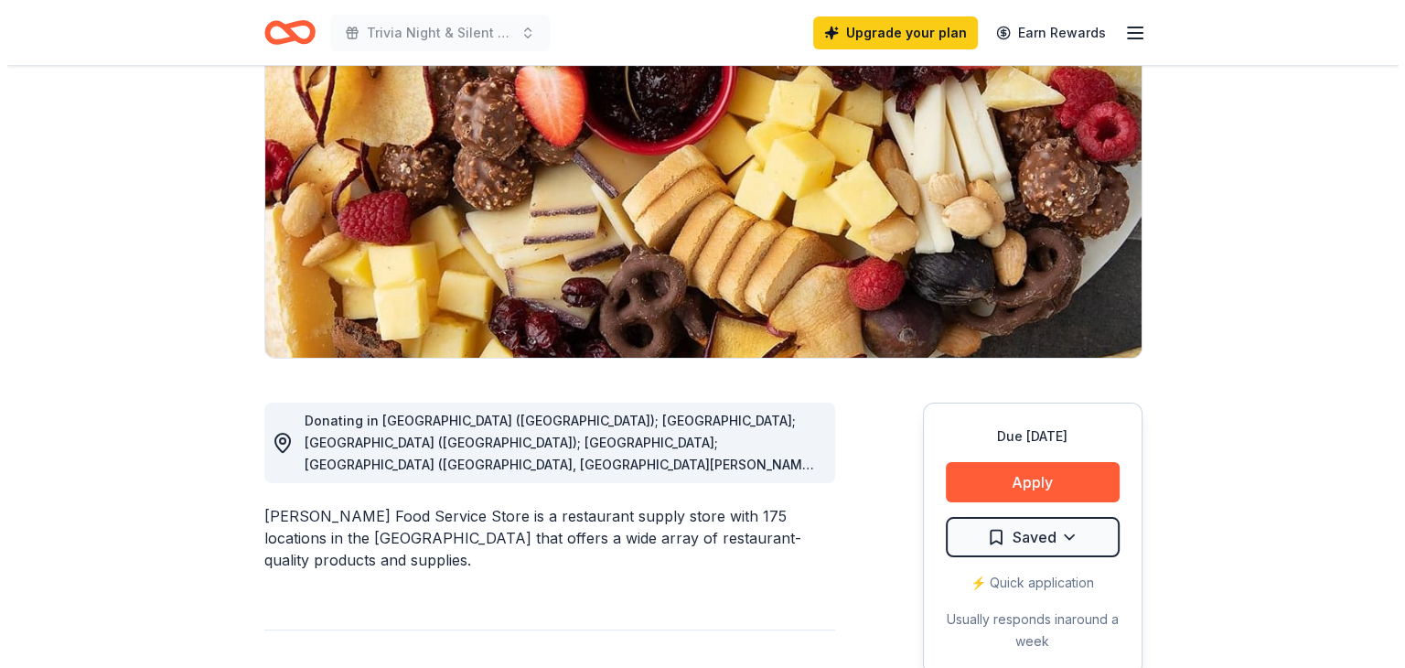
scroll to position [302, 0]
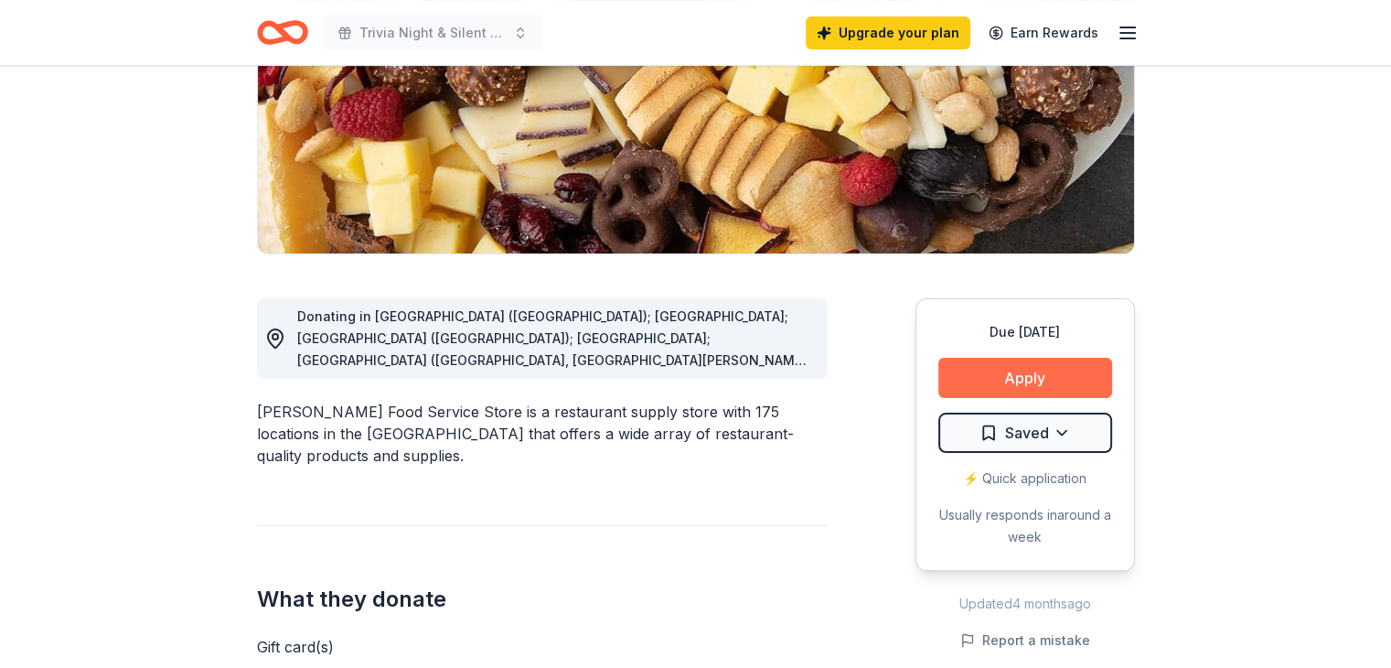
click at [988, 371] on button "Apply" at bounding box center [1025, 378] width 174 height 40
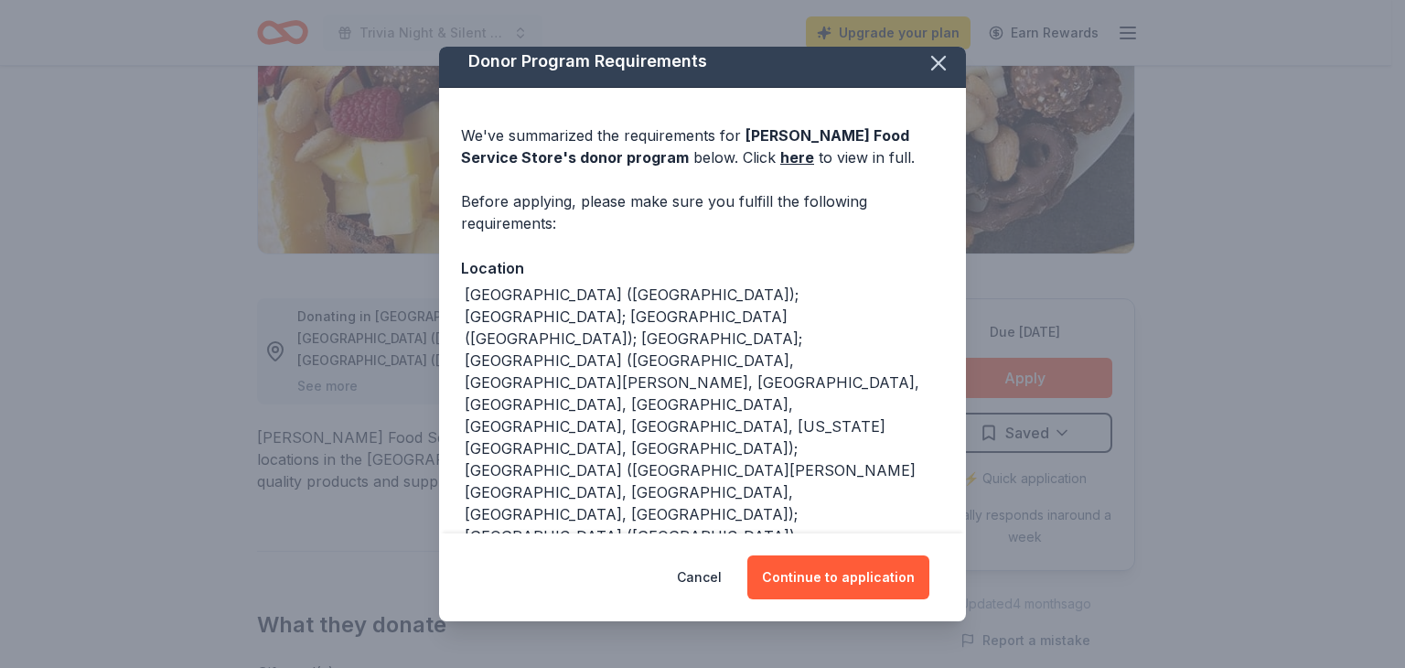
scroll to position [11, 0]
click at [865, 589] on button "Continue to application" at bounding box center [838, 577] width 182 height 44
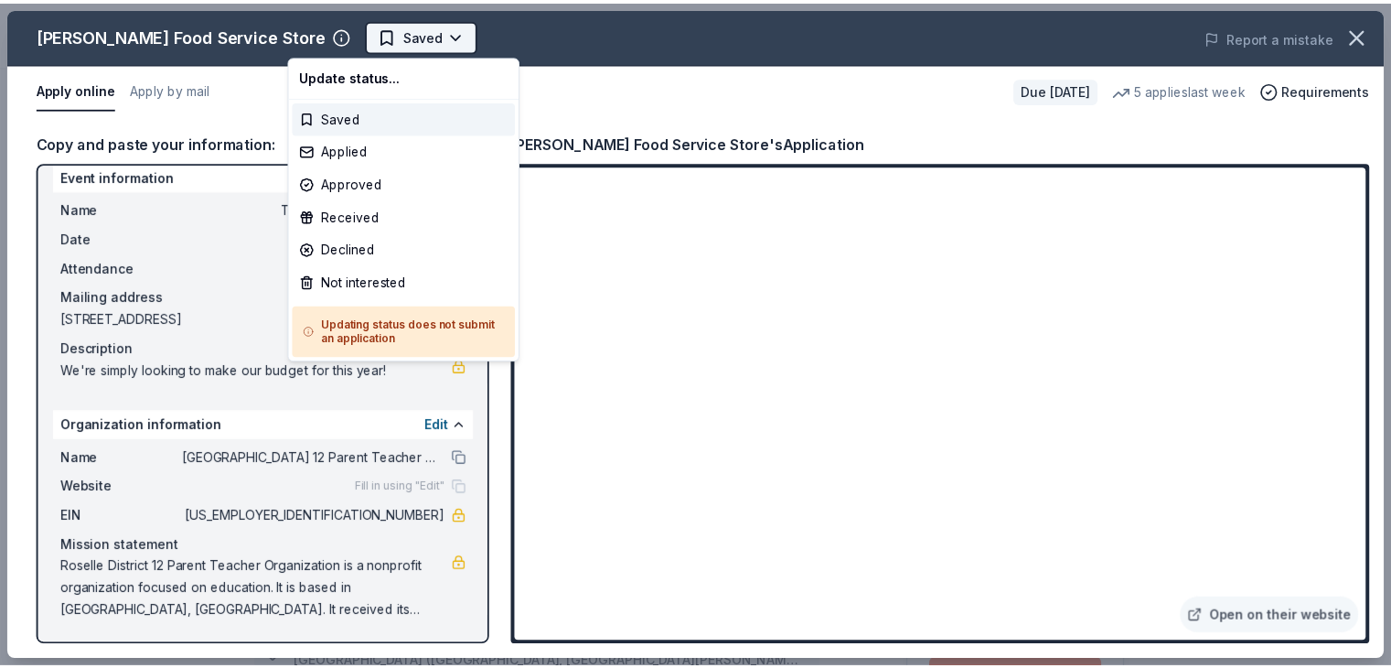
scroll to position [0, 0]
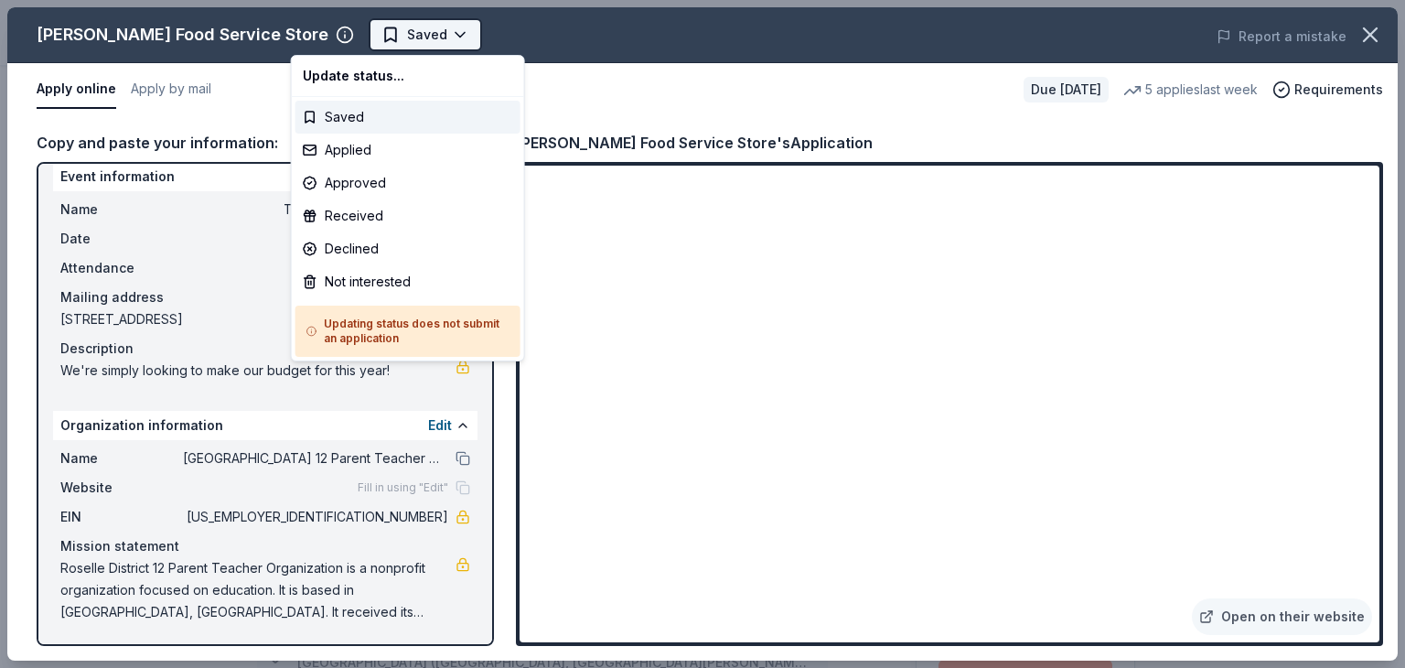
click at [370, 37] on body "Trivia Night & Silent Auction Saved Apply Due in 108 days Share Gordon Food Ser…" at bounding box center [695, 334] width 1391 height 668
click at [343, 140] on div "Applied" at bounding box center [407, 150] width 225 height 33
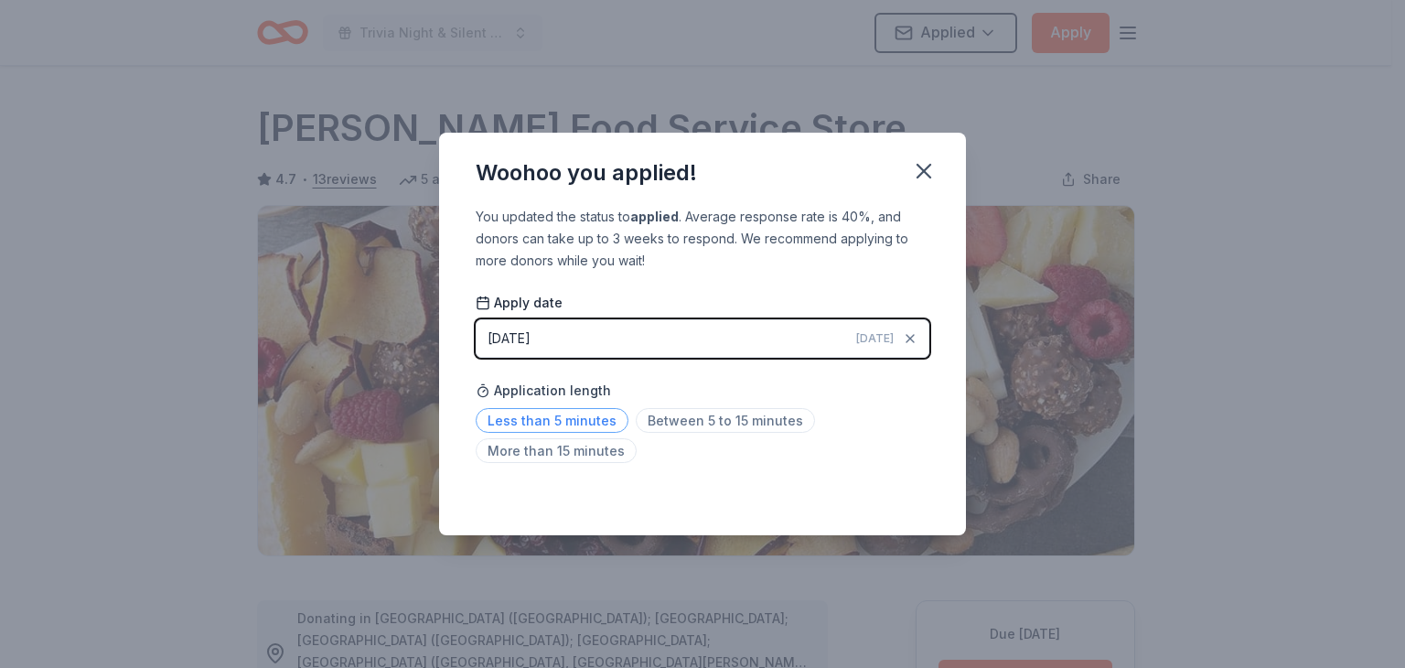
click at [582, 410] on span "Less than 5 minutes" at bounding box center [552, 420] width 153 height 25
click at [922, 179] on icon "button" at bounding box center [924, 171] width 26 height 26
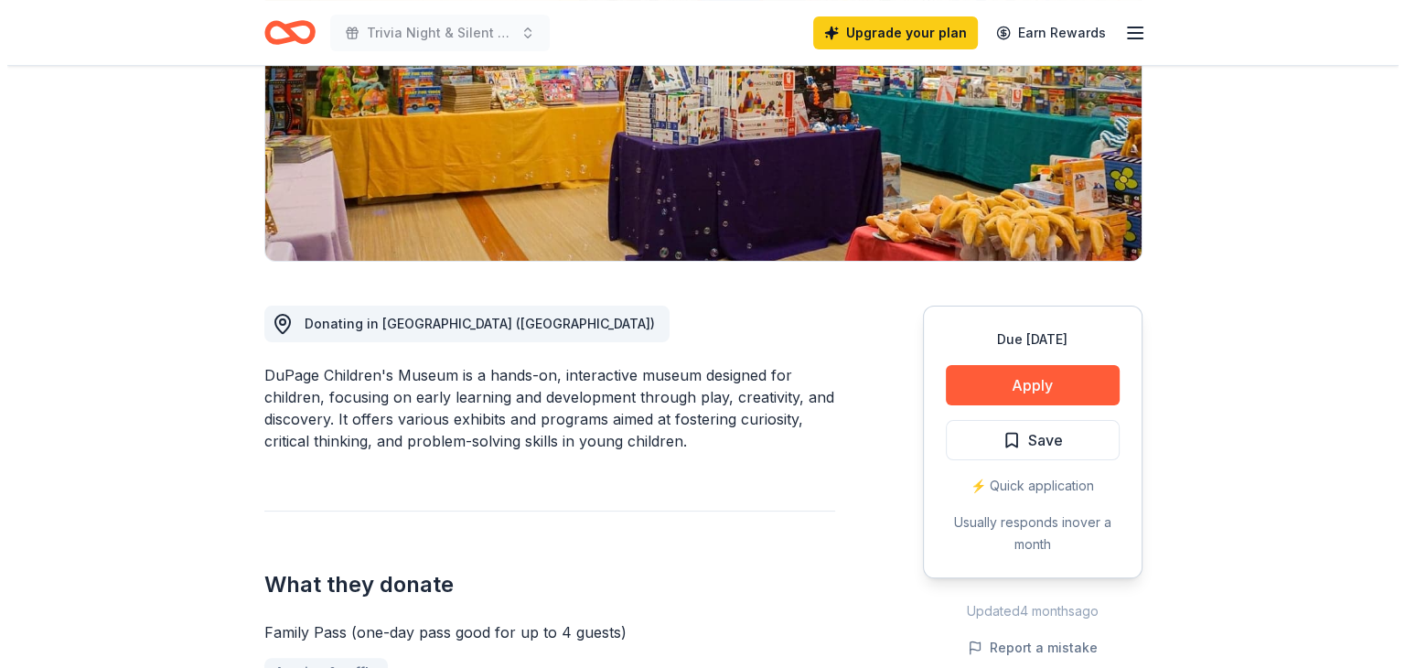
scroll to position [302, 0]
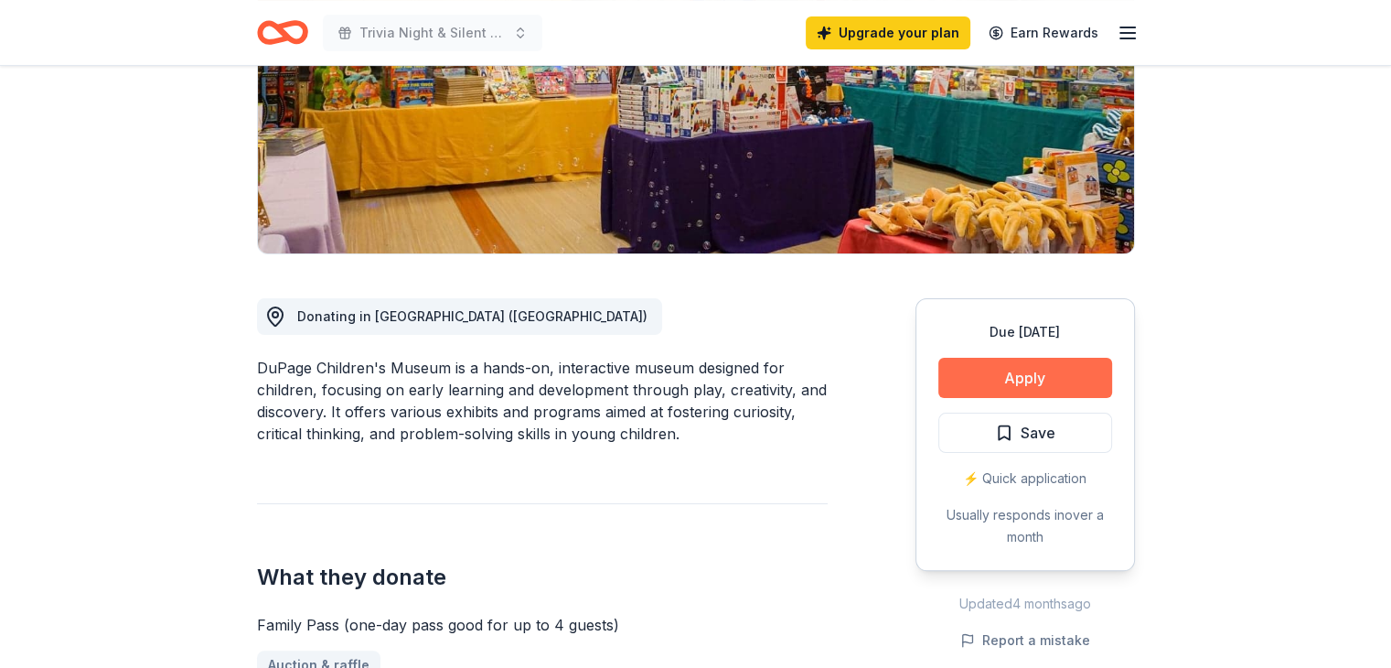
drag, startPoint x: 1042, startPoint y: 353, endPoint x: 1011, endPoint y: 385, distance: 44.6
click at [1011, 385] on div "Due [DATE] Apply Save ⚡️ Quick application Usually responds in over a month" at bounding box center [1026, 434] width 220 height 273
click at [1011, 385] on button "Apply" at bounding box center [1025, 378] width 174 height 40
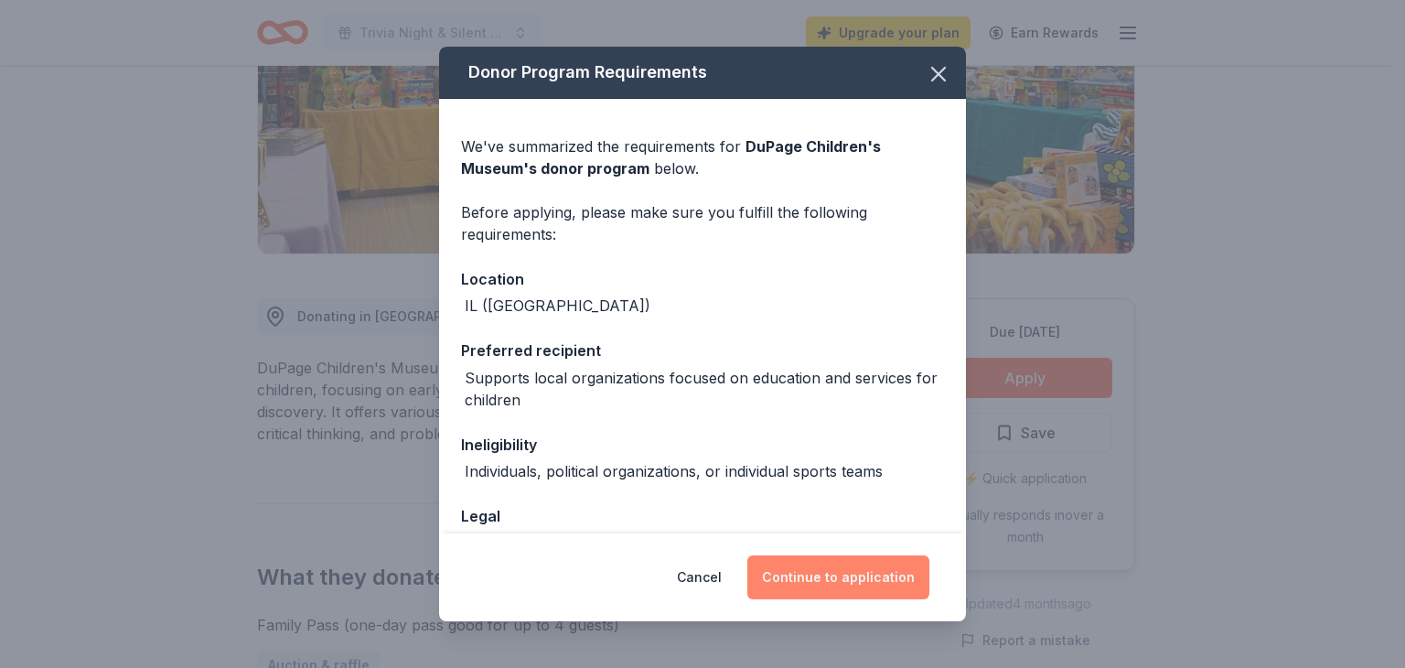
click at [822, 584] on button "Continue to application" at bounding box center [838, 577] width 182 height 44
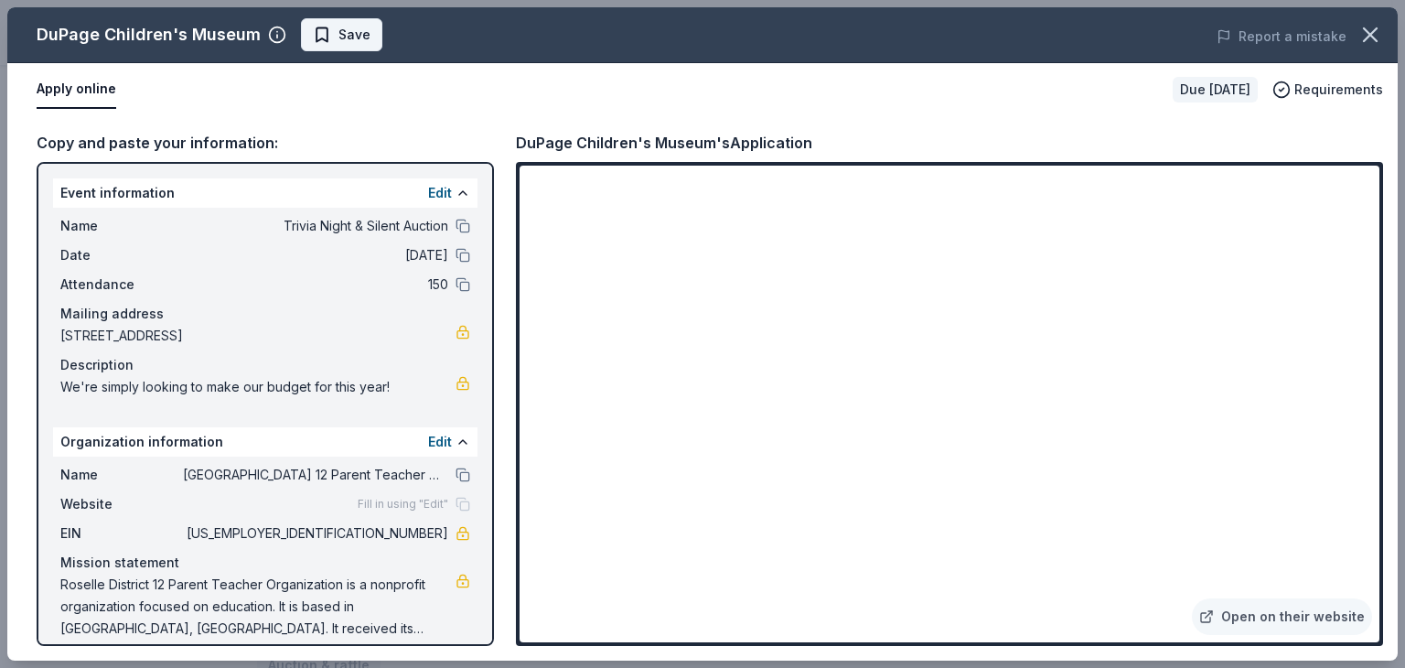
click at [342, 30] on span "Save" at bounding box center [354, 35] width 32 height 22
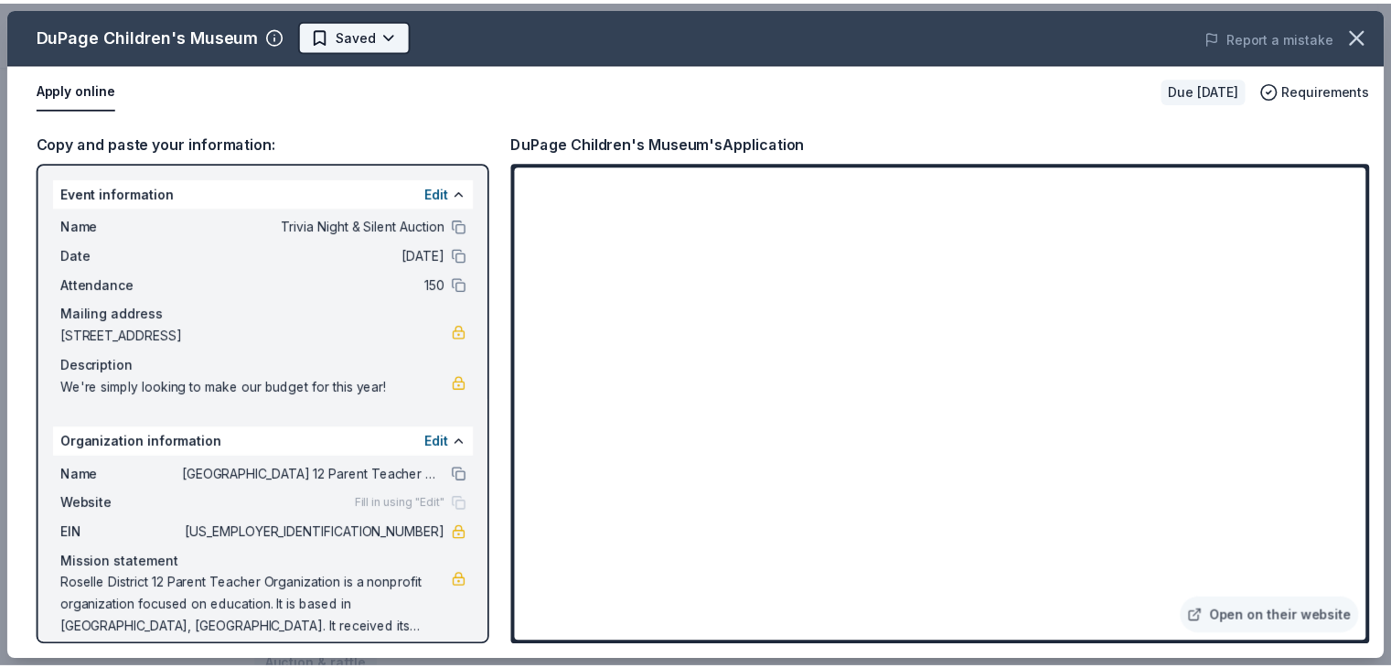
scroll to position [0, 0]
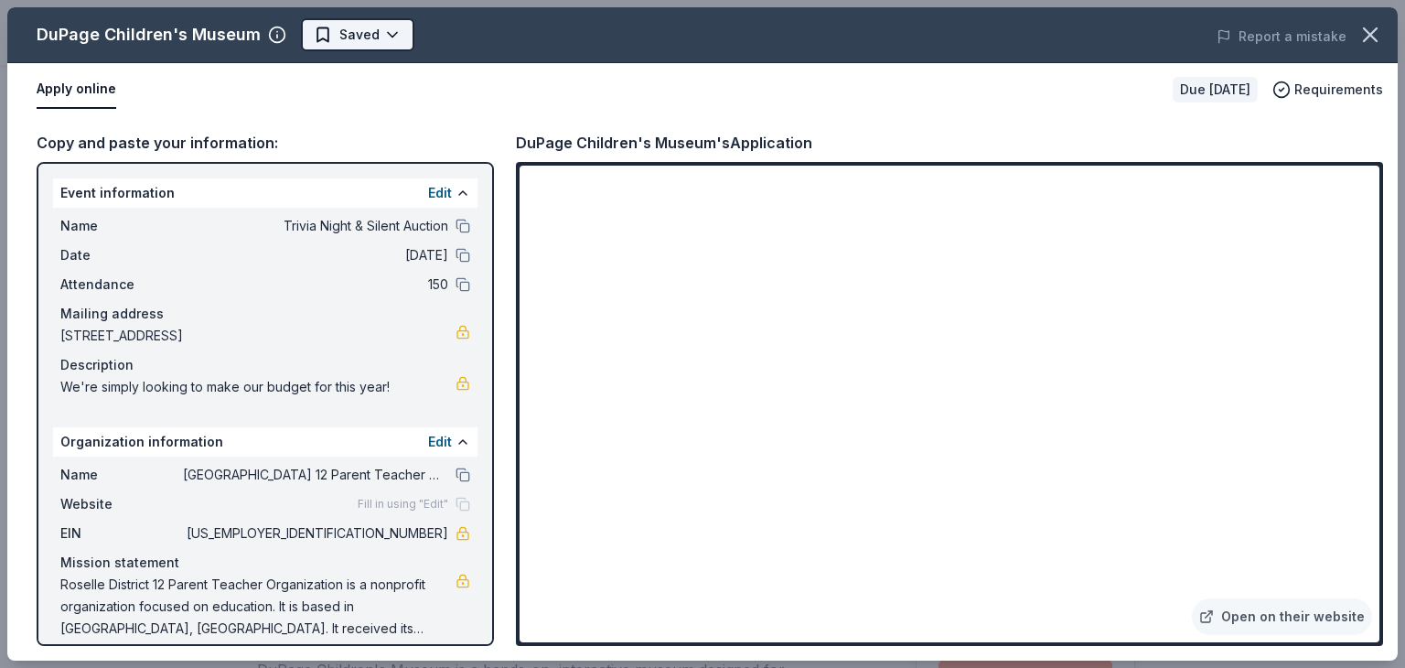
click at [388, 30] on body "Trivia Night & Silent Auction Upgrade your plan Earn Rewards Due in 82 days Sha…" at bounding box center [695, 334] width 1391 height 668
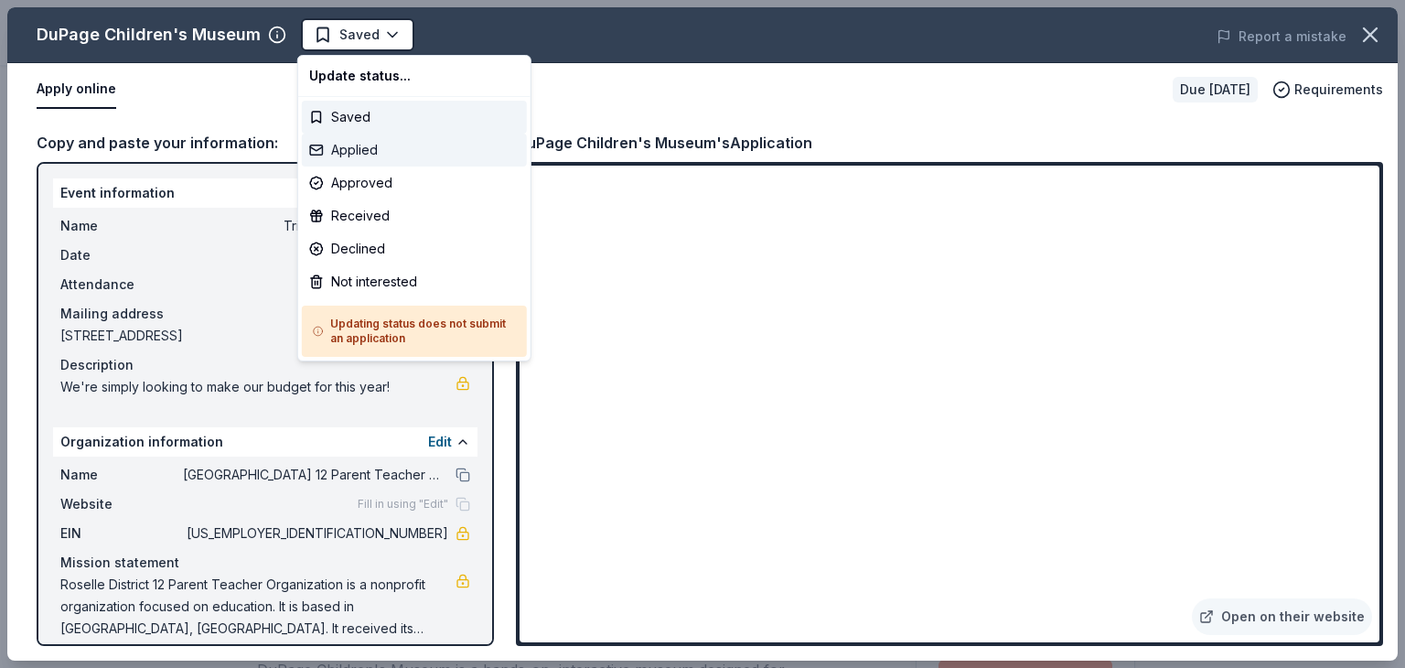
click at [370, 151] on div "Applied" at bounding box center [414, 150] width 225 height 33
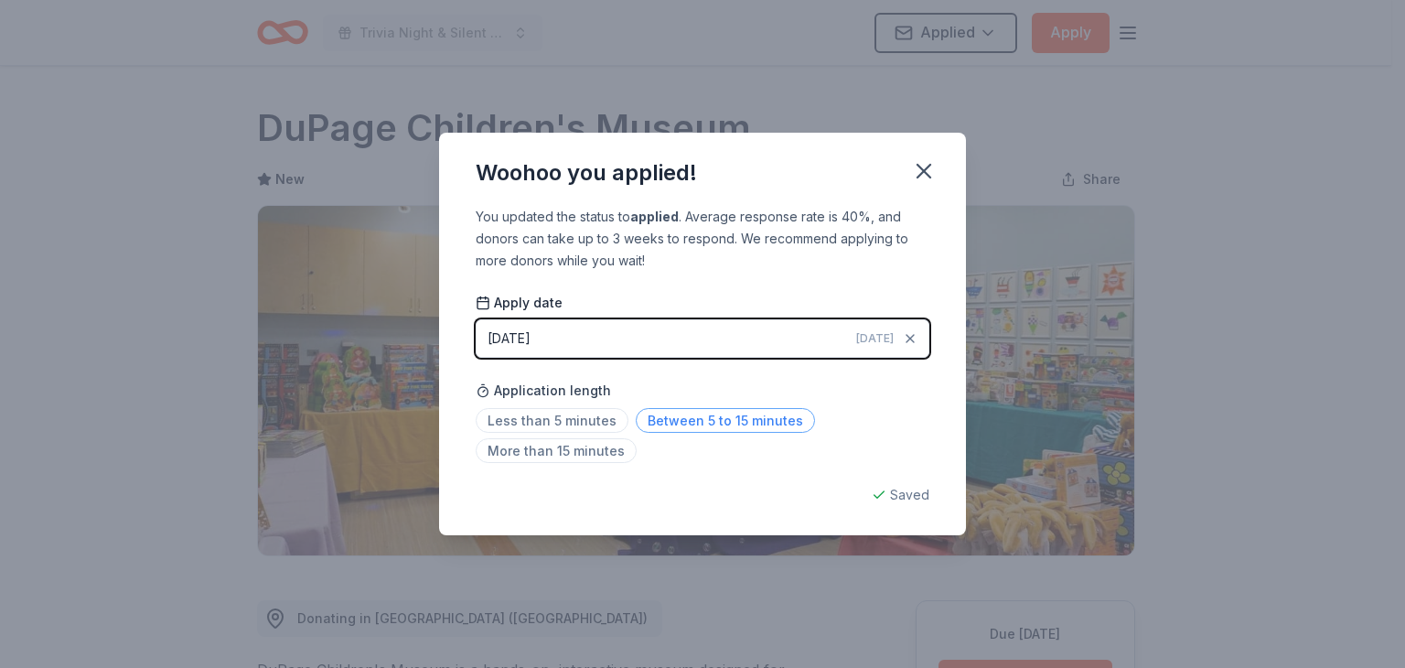
click at [677, 430] on span "Between 5 to 15 minutes" at bounding box center [725, 420] width 179 height 25
click at [919, 165] on icon "button" at bounding box center [924, 171] width 26 height 26
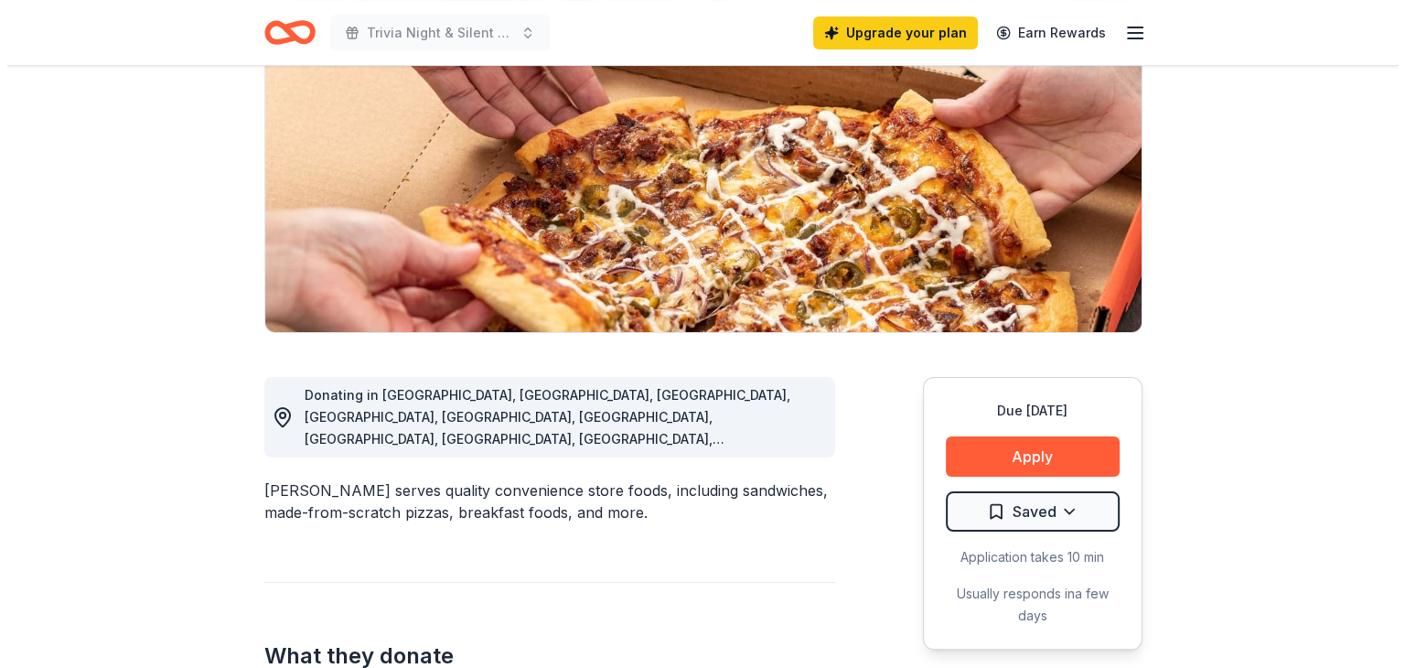
scroll to position [223, 0]
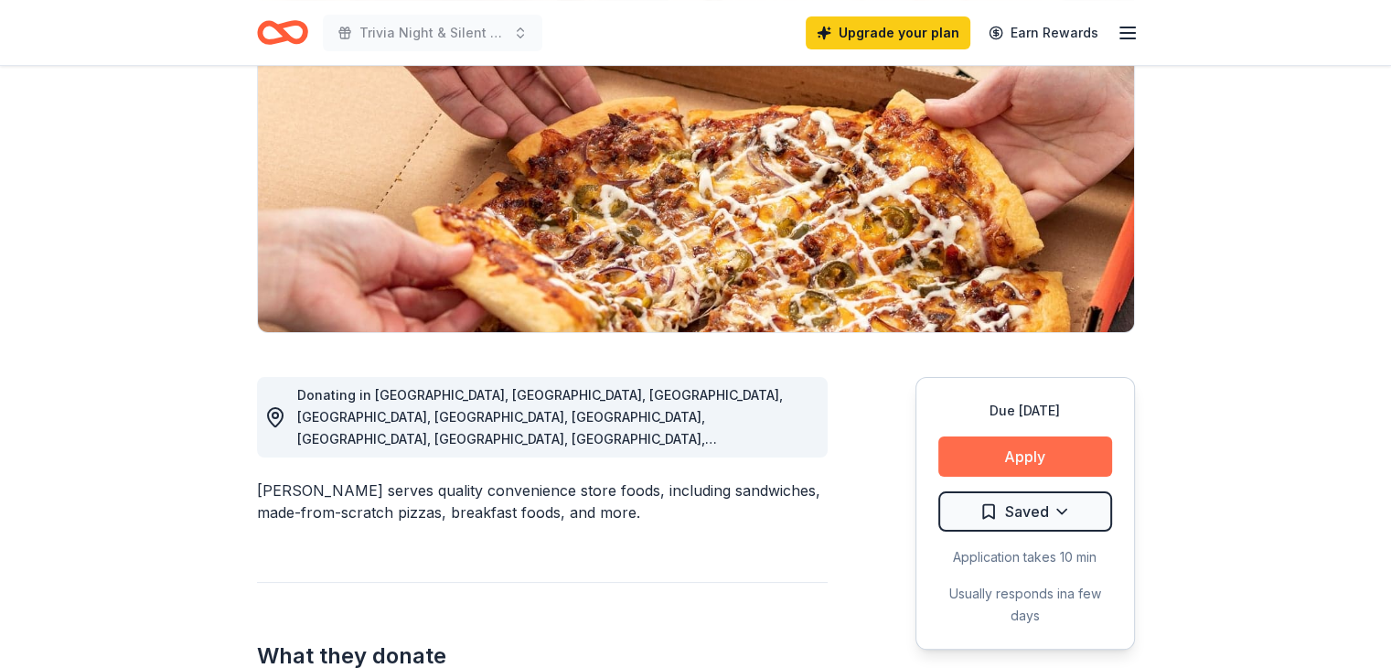
click at [1035, 465] on button "Apply" at bounding box center [1025, 456] width 174 height 40
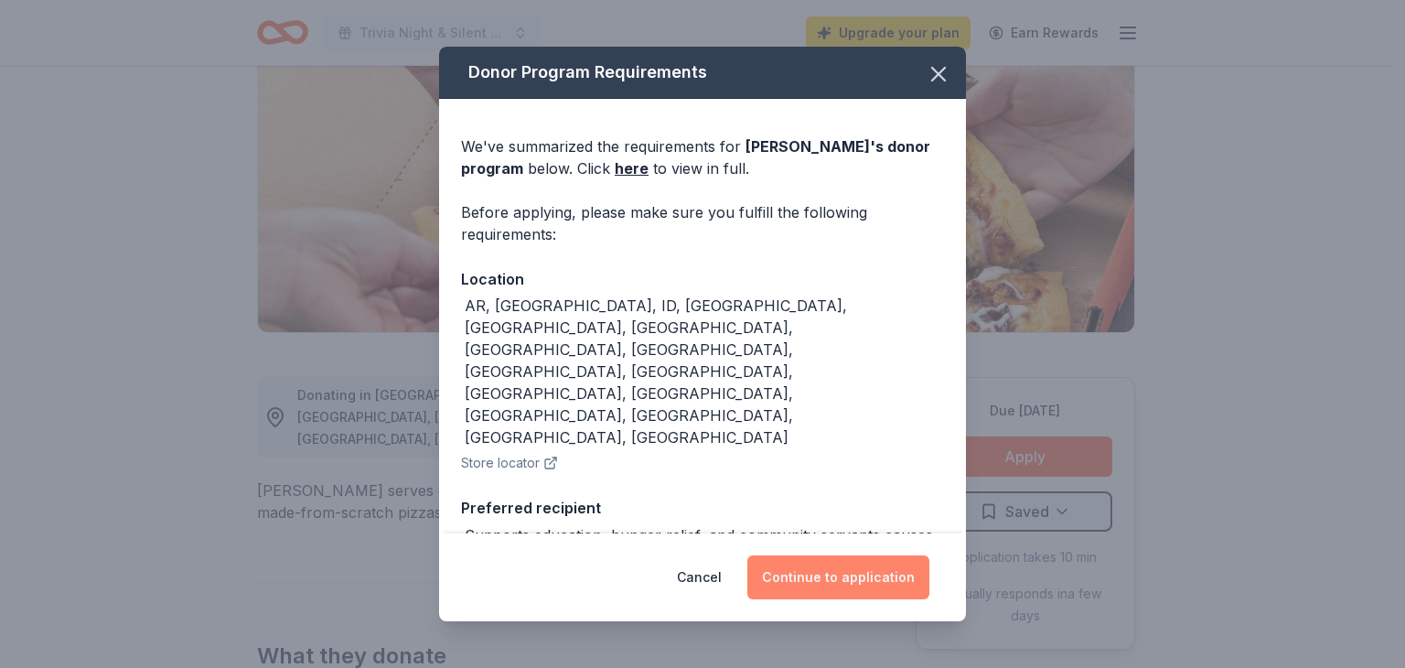
click at [772, 569] on button "Continue to application" at bounding box center [838, 577] width 182 height 44
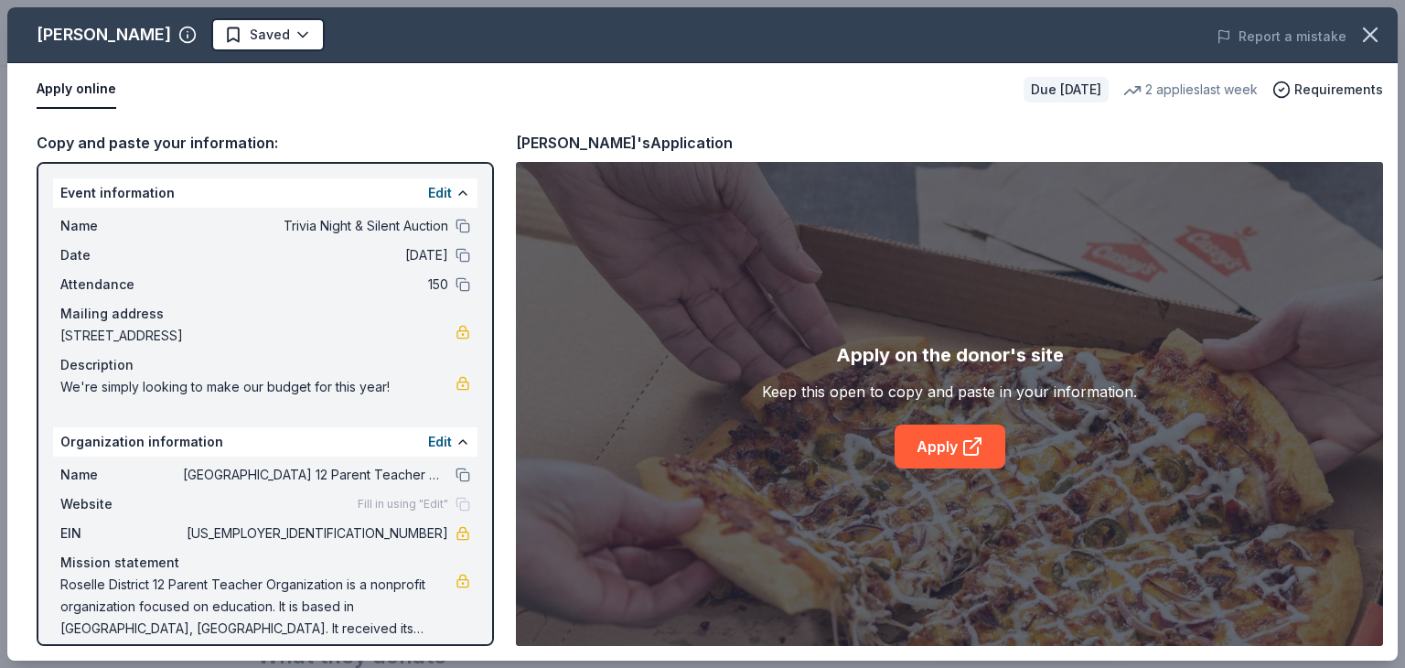
scroll to position [16, 0]
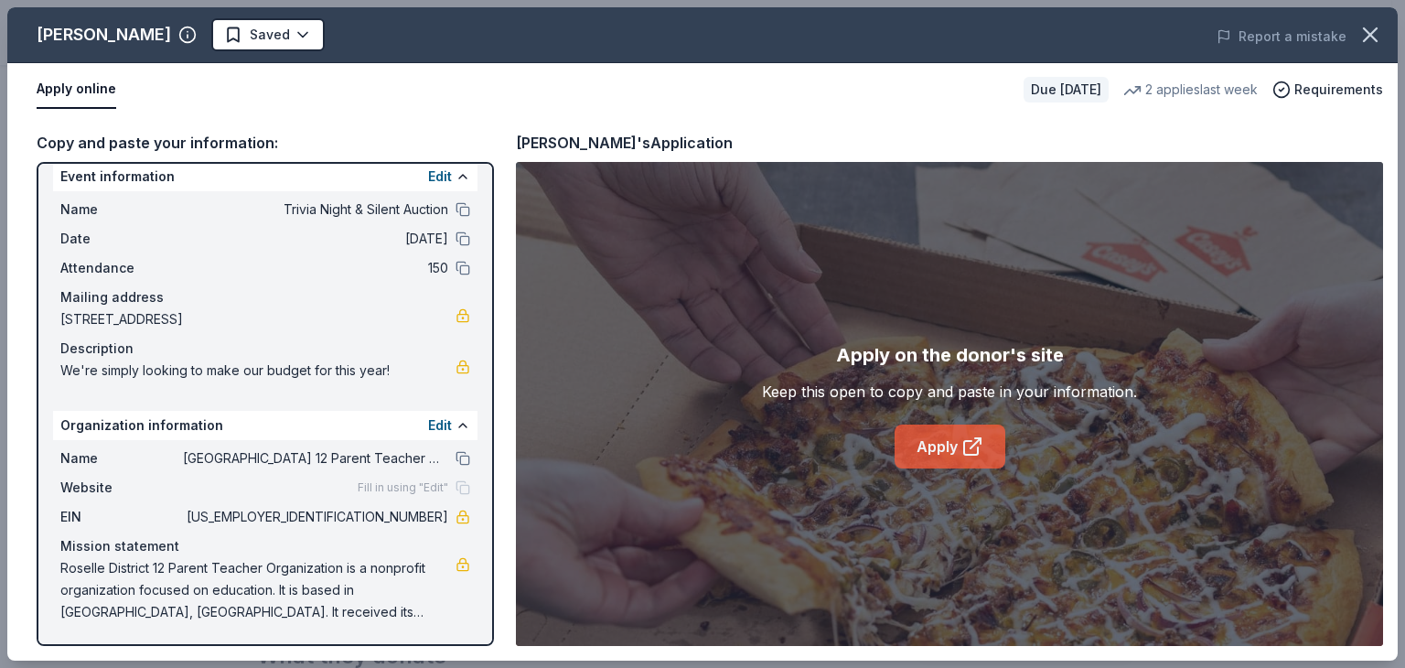
click at [943, 424] on link "Apply" at bounding box center [950, 446] width 111 height 44
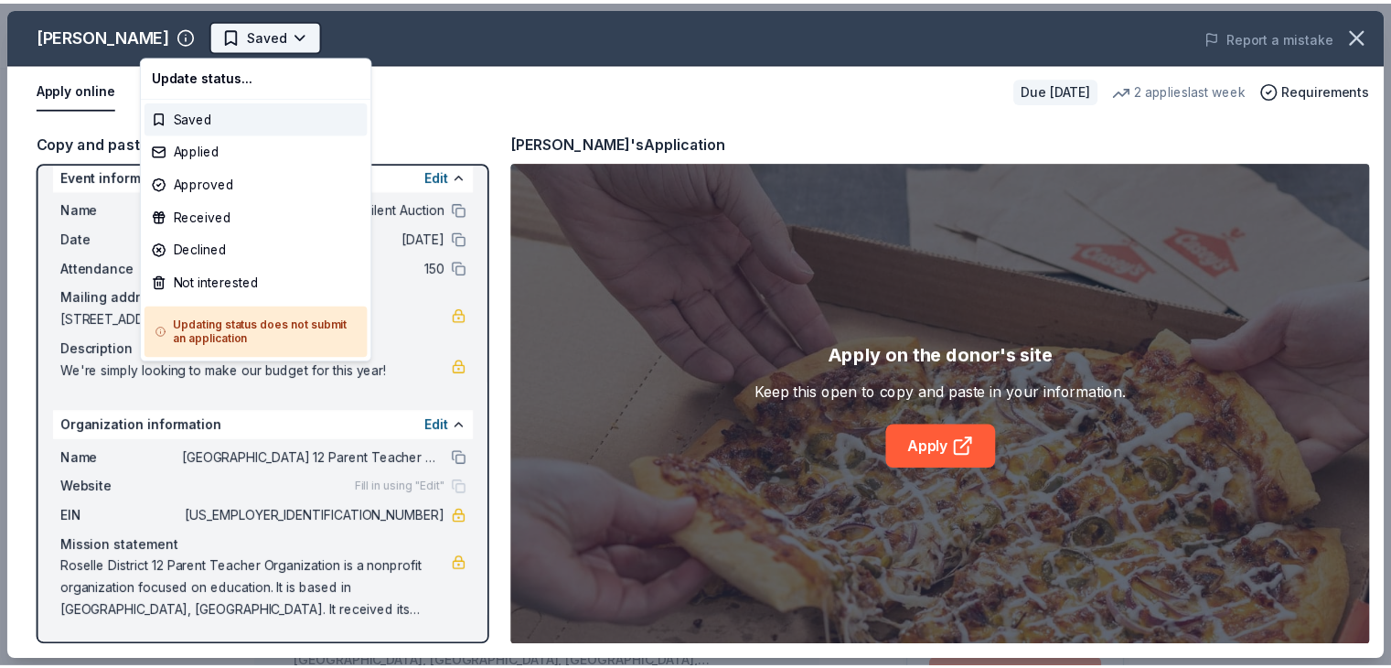
scroll to position [0, 0]
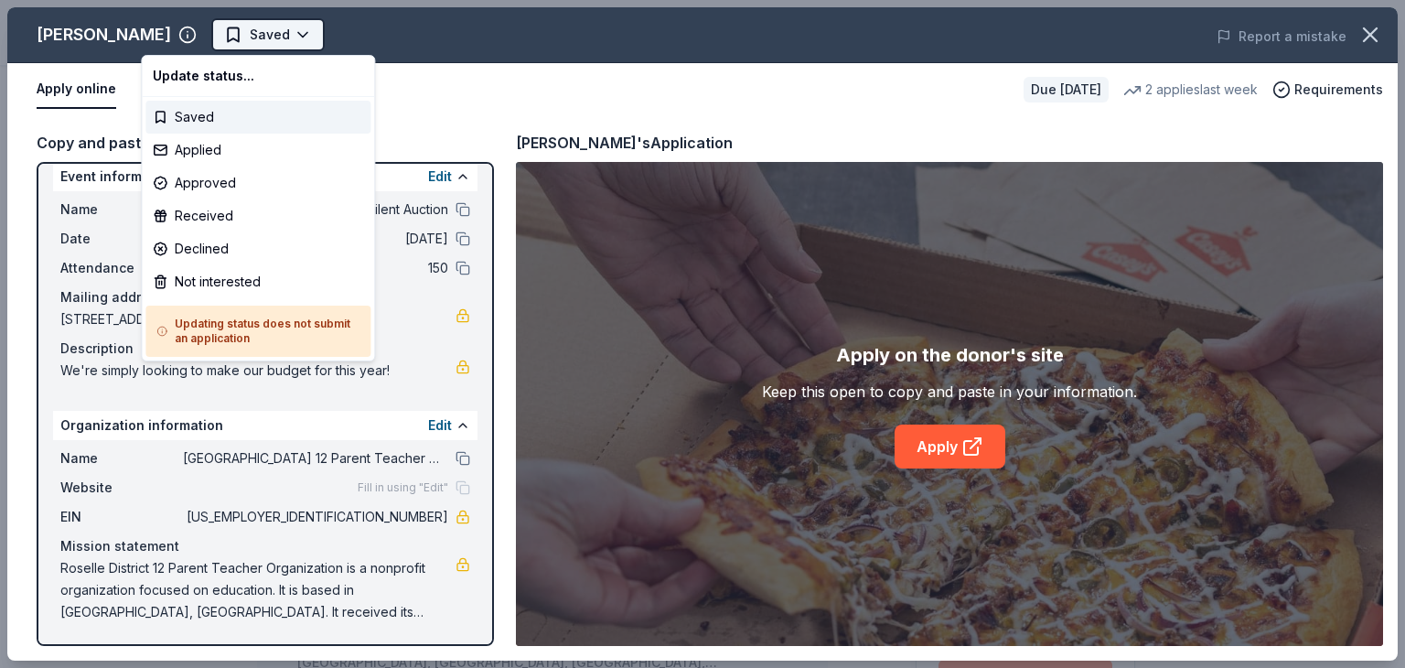
click at [199, 46] on html "Trivia Night & Silent Auction Saved Apply Due [DATE] Share [PERSON_NAME] 5.0 • …" at bounding box center [702, 334] width 1405 height 668
click at [221, 166] on div "Applied" at bounding box center [257, 150] width 225 height 33
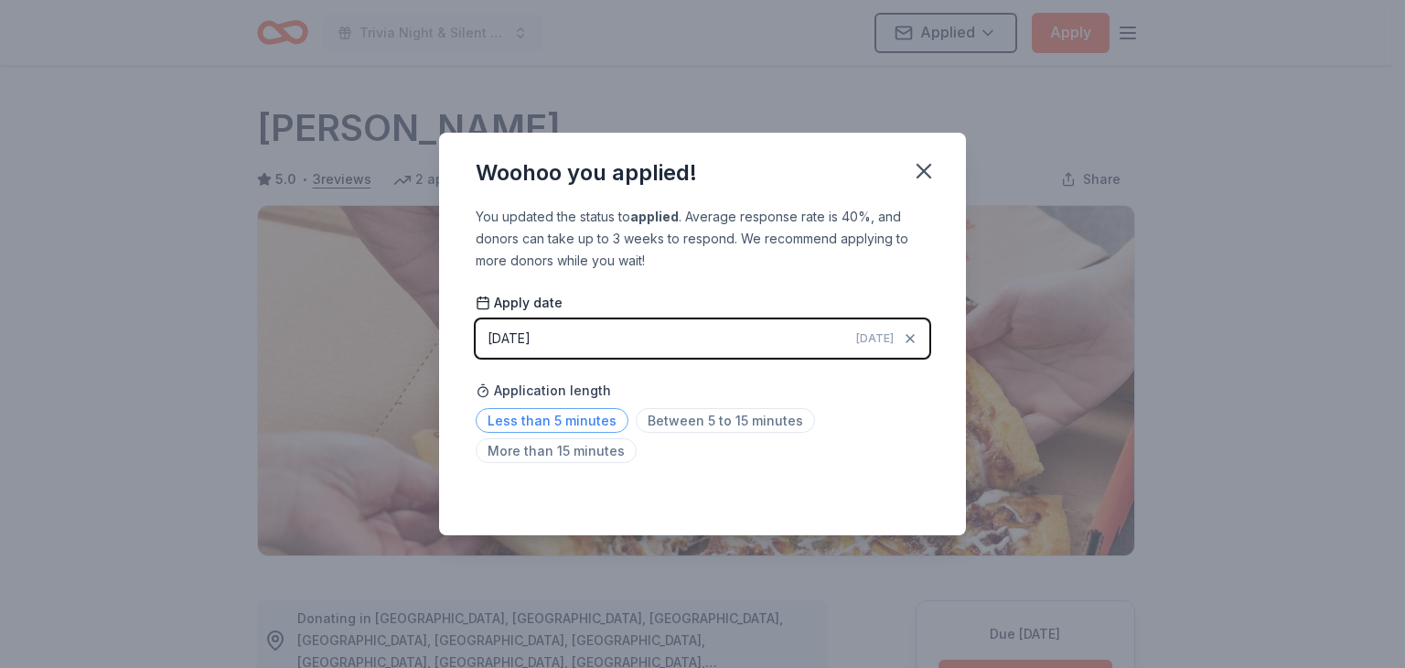
click at [594, 424] on span "Less than 5 minutes" at bounding box center [552, 420] width 153 height 25
click at [925, 173] on icon "button" at bounding box center [923, 171] width 13 height 13
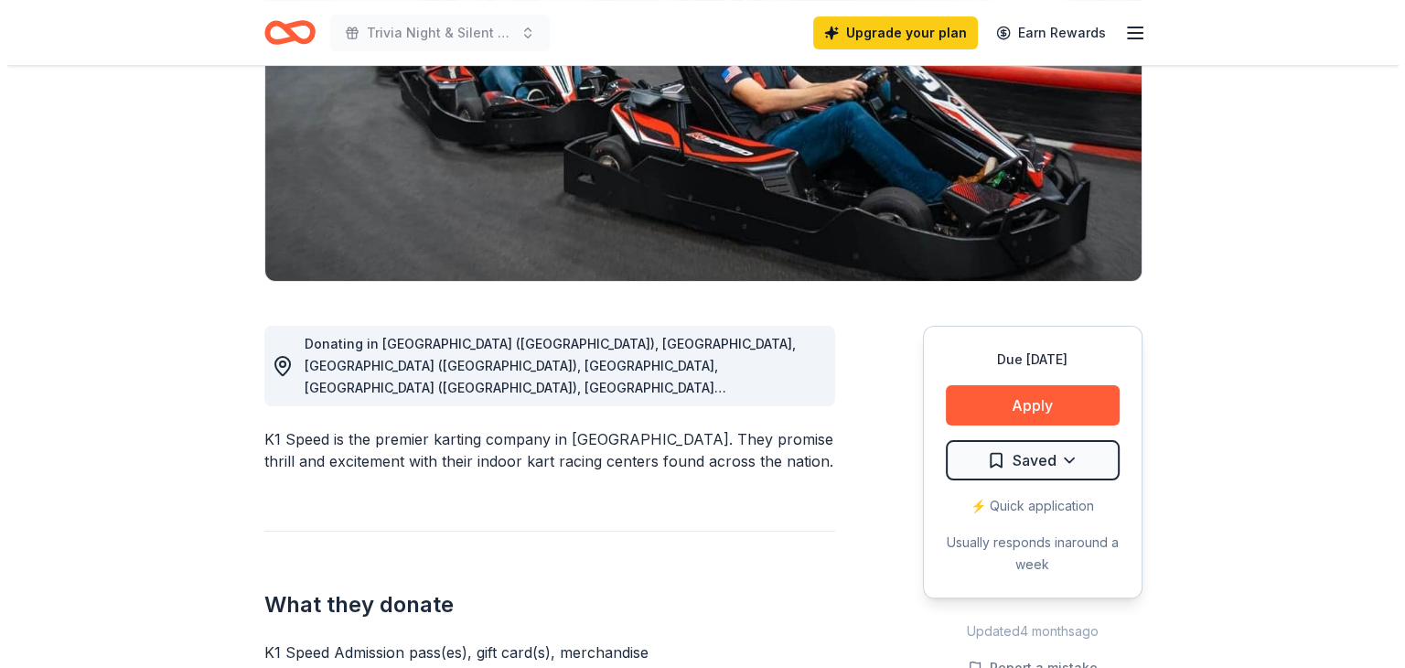
scroll to position [282, 0]
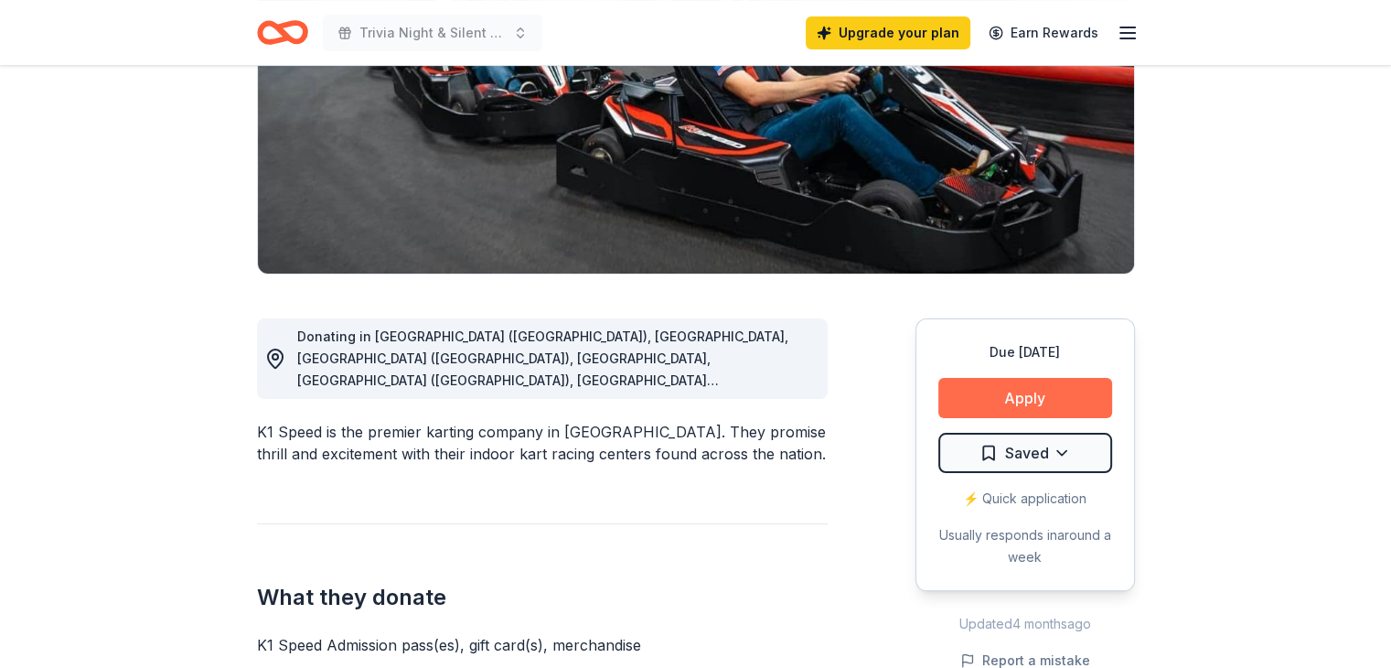
click at [1042, 382] on button "Apply" at bounding box center [1025, 398] width 174 height 40
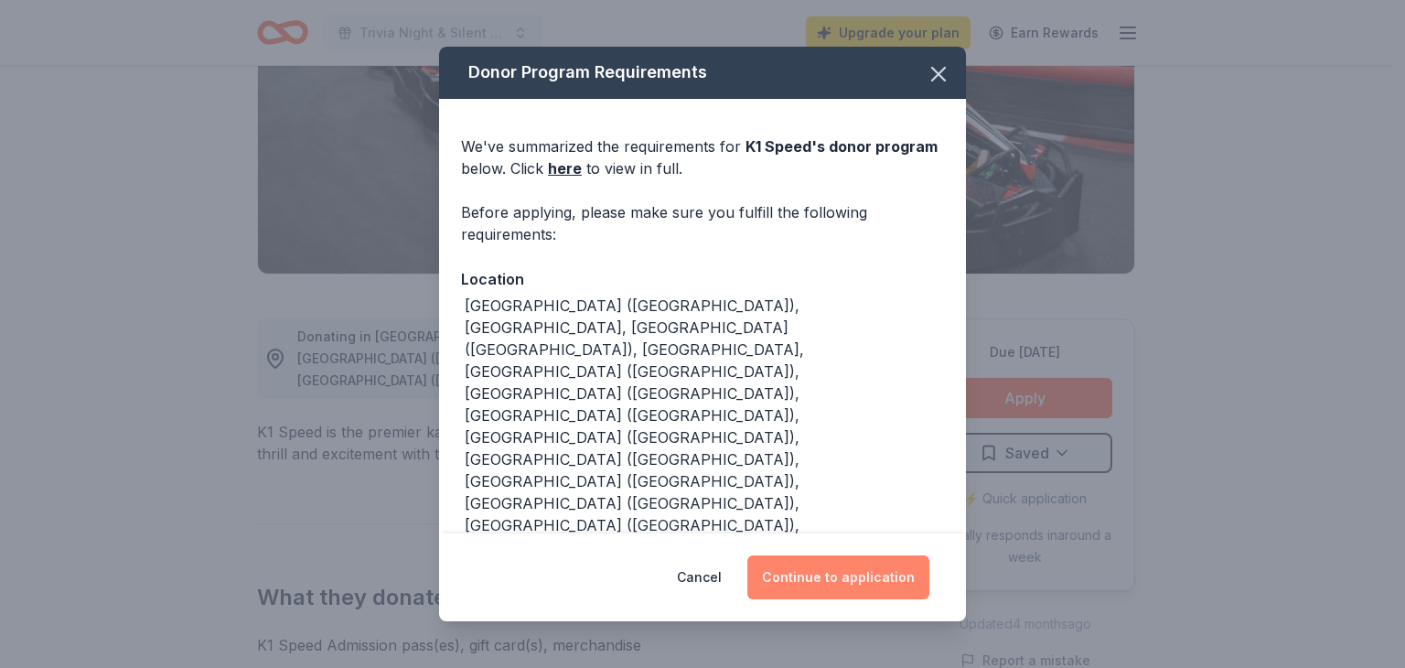
click at [790, 574] on button "Continue to application" at bounding box center [838, 577] width 182 height 44
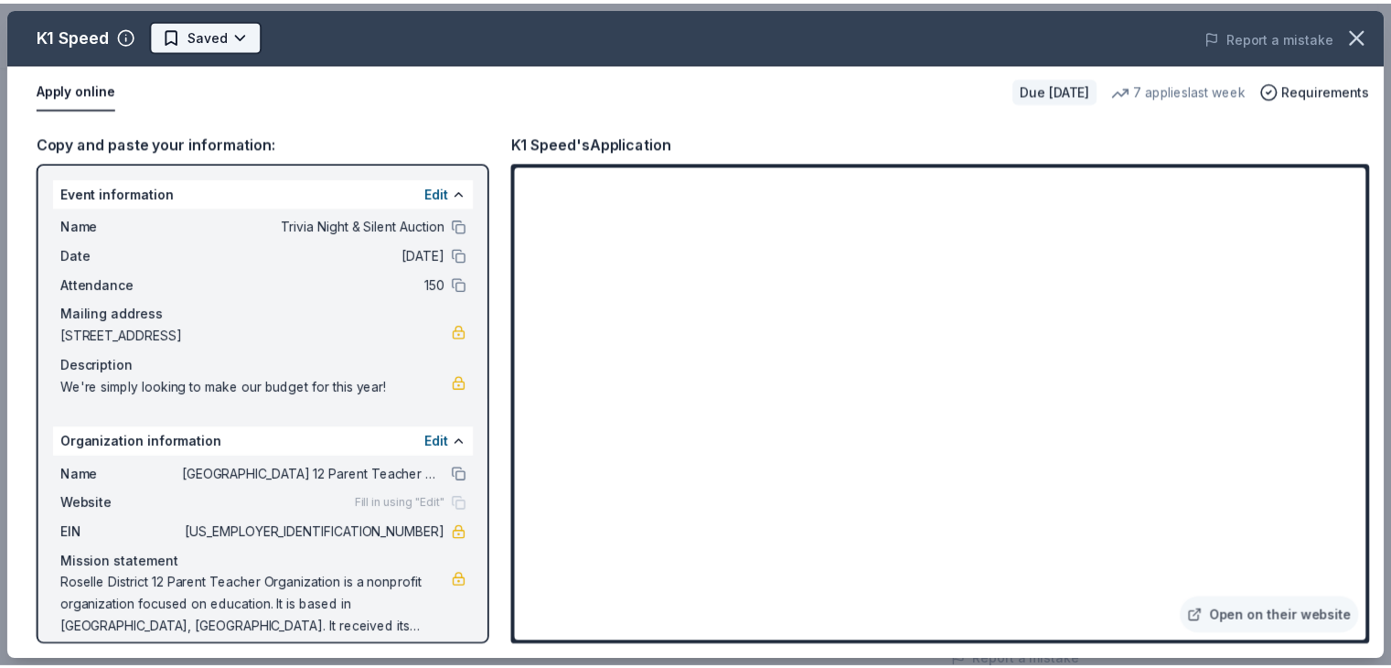
scroll to position [0, 0]
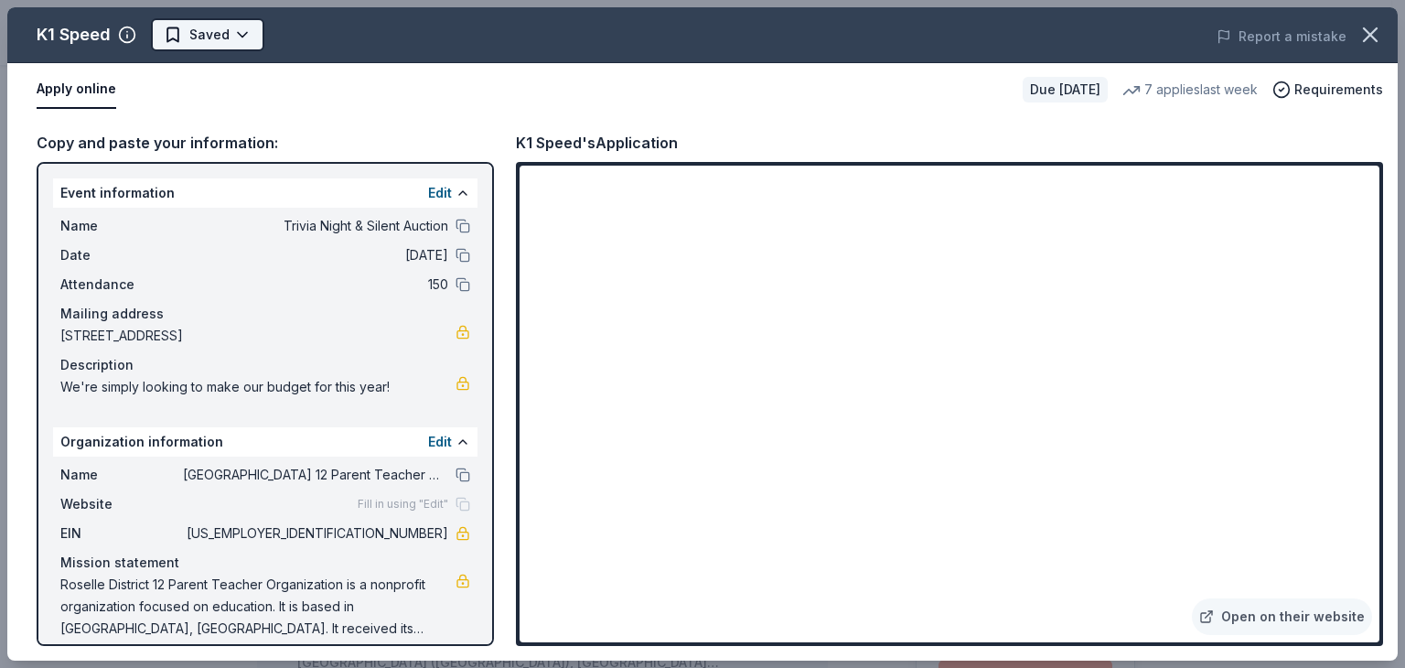
click at [229, 39] on html "Trivia Night & Silent Auction Upgrade your plan Earn Rewards Due [DATE] Share K…" at bounding box center [702, 334] width 1405 height 668
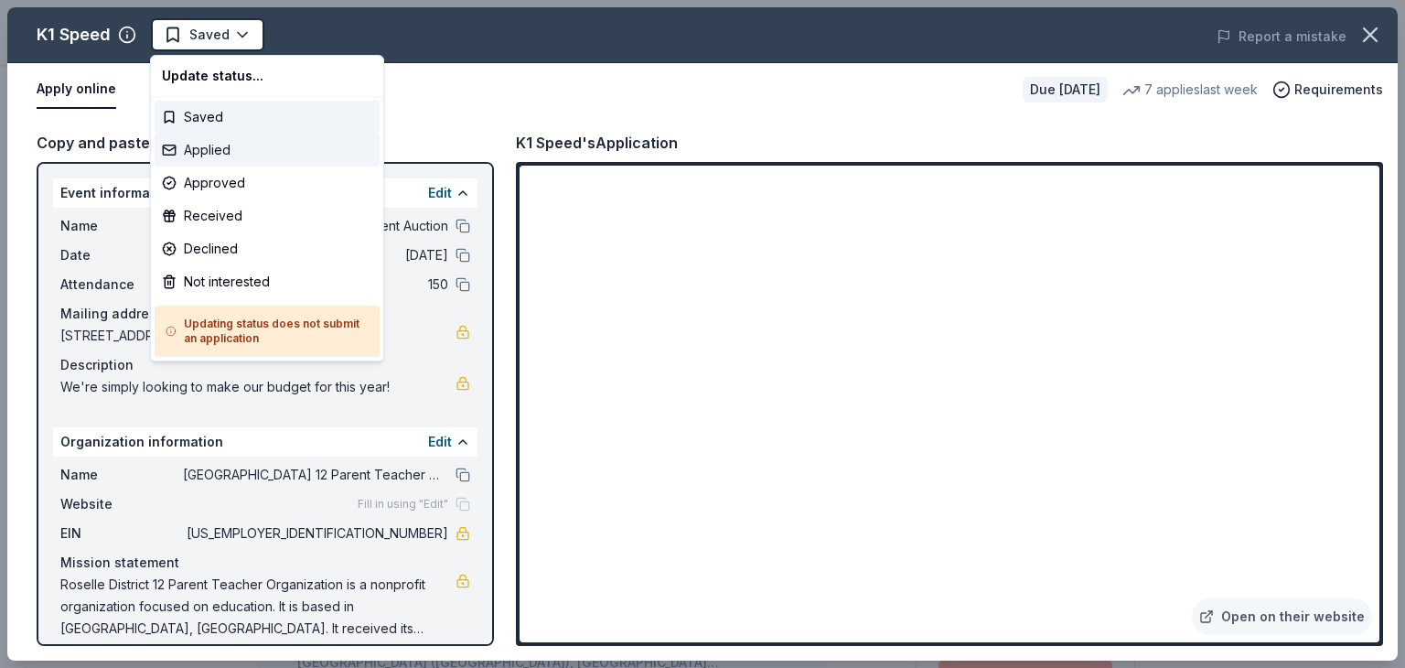
click at [233, 154] on div "Applied" at bounding box center [267, 150] width 225 height 33
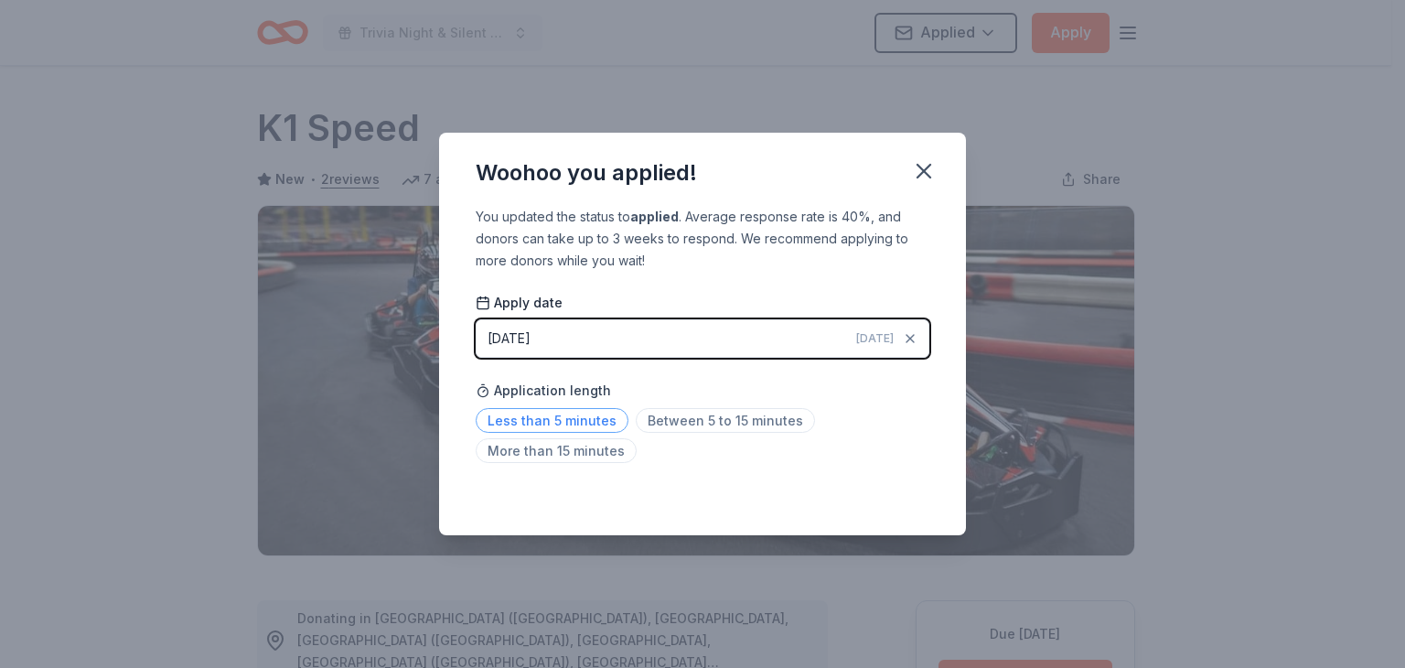
click at [595, 429] on span "Less than 5 minutes" at bounding box center [552, 420] width 153 height 25
click at [915, 173] on icon "button" at bounding box center [924, 171] width 26 height 26
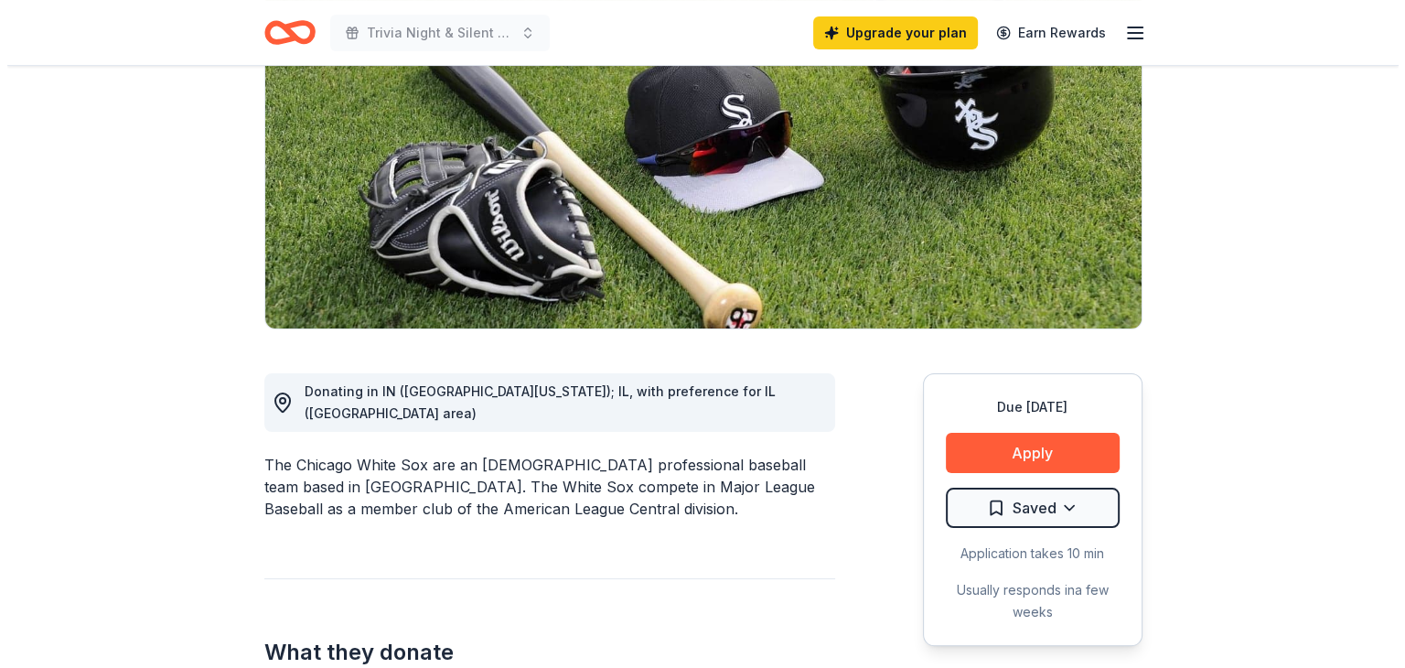
scroll to position [238, 0]
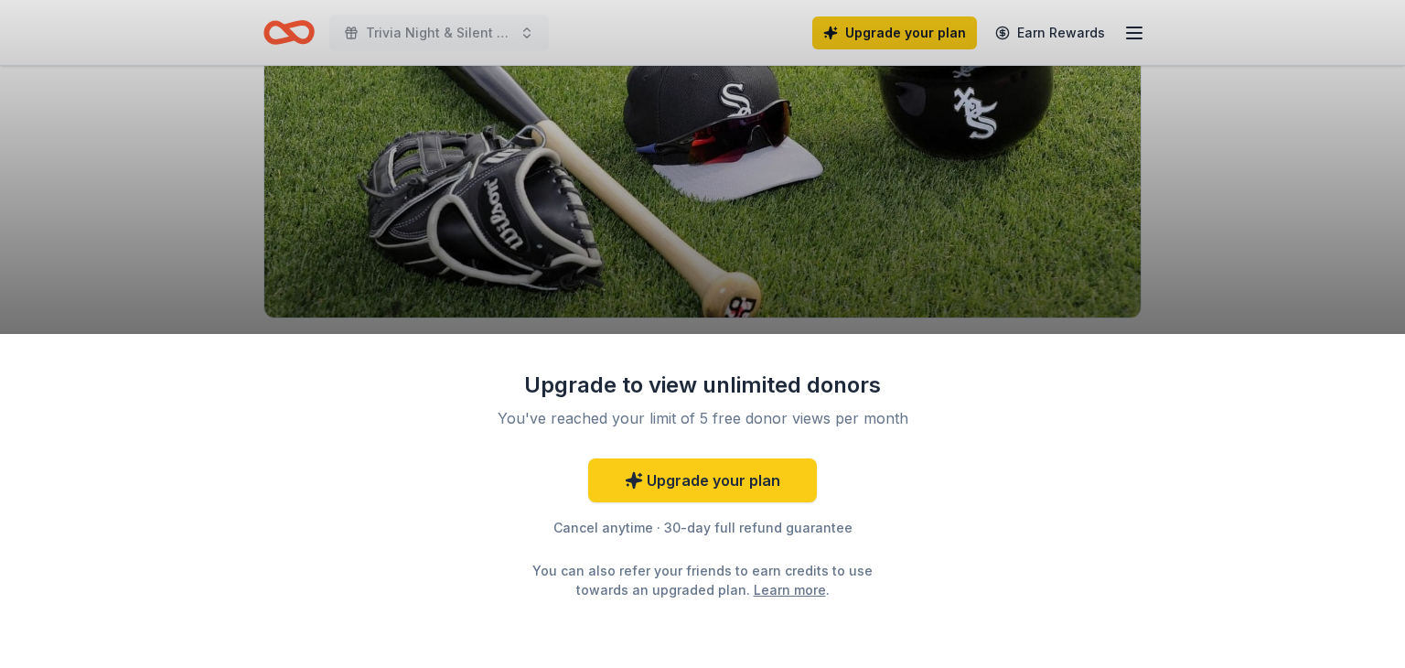
click at [1014, 439] on div "Upgrade to view unlimited donors You've reached your limit of 5 free donor view…" at bounding box center [702, 501] width 1405 height 334
